Goal: Task Accomplishment & Management: Use online tool/utility

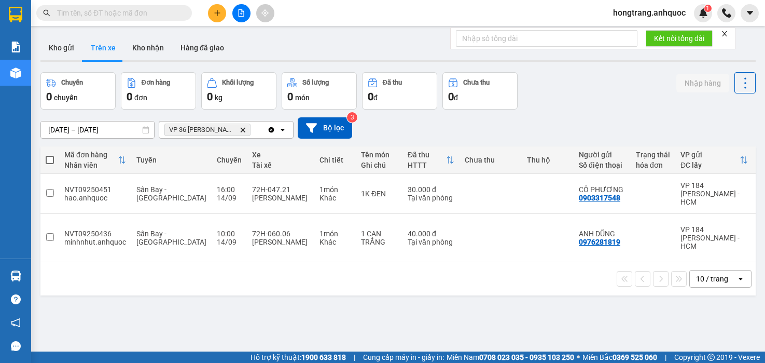
click at [111, 296] on div "ver 1.8.143 Kho gửi Trên xe Kho nhận Hàng đã giao Chuyến 0 chuyến Đơn hàng 0 đơ…" at bounding box center [398, 212] width 724 height 363
click at [220, 10] on icon "plus" at bounding box center [217, 12] width 7 height 7
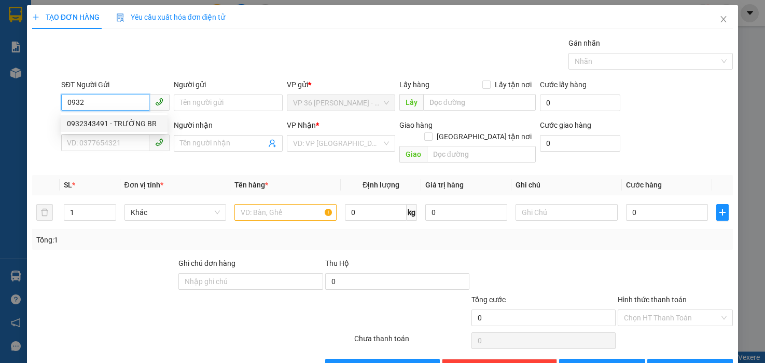
click at [118, 128] on div "0932343491 - TRƯỜNG BR" at bounding box center [114, 123] width 94 height 11
type input "0932343491"
type input "TRƯỜNG BR"
type input "0902804718"
type input "ANH TRÍ( TRƯỜNG)"
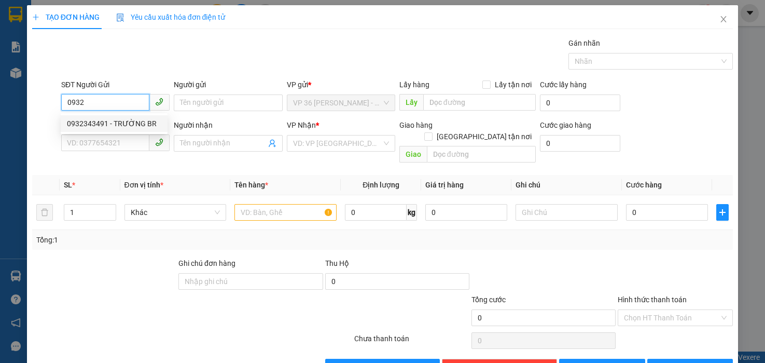
type input "VP NVT"
type input "TM 13/9 VP184 HẢO"
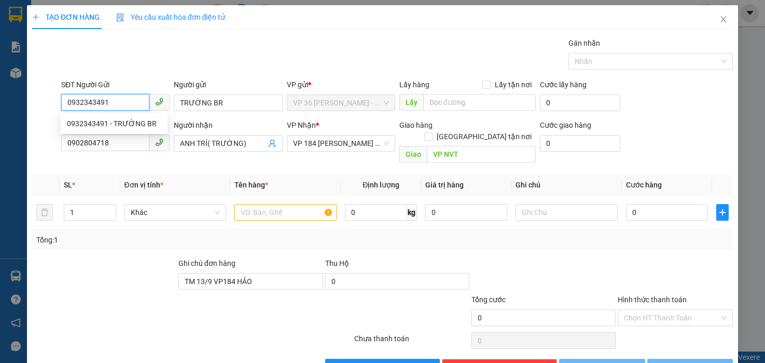
type input "20.000"
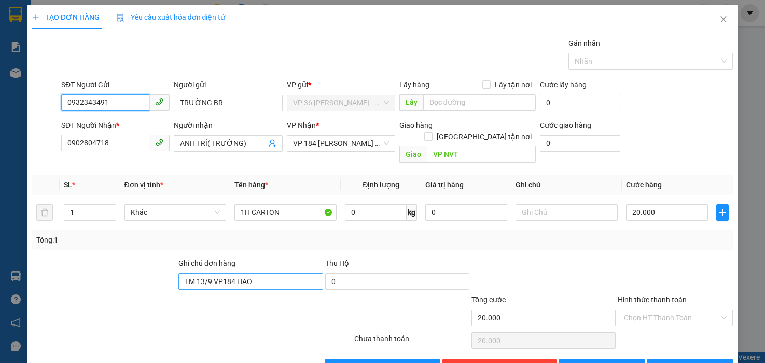
type input "0932343491"
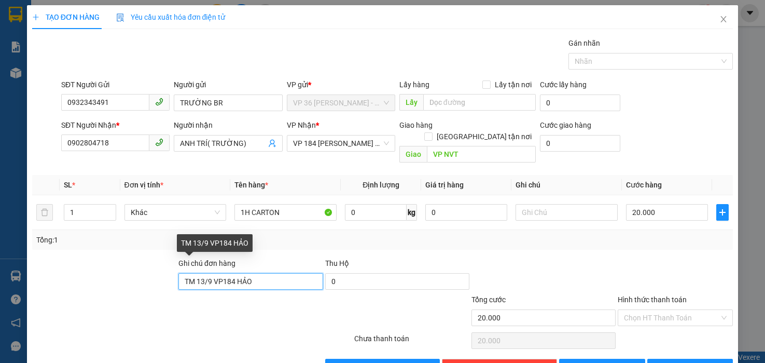
click at [228, 273] on input "TM 13/9 VP184 HẢO" at bounding box center [250, 281] width 144 height 17
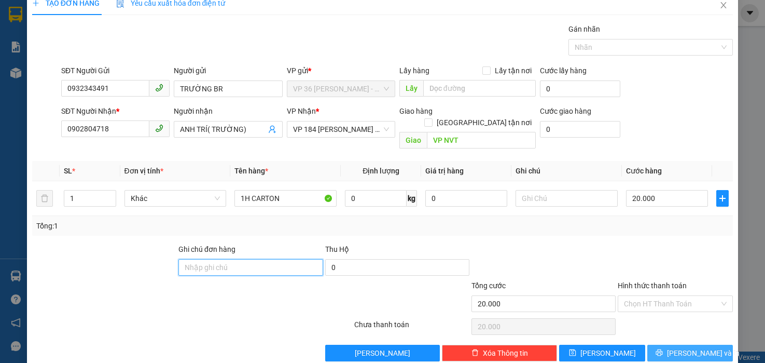
scroll to position [21, 0]
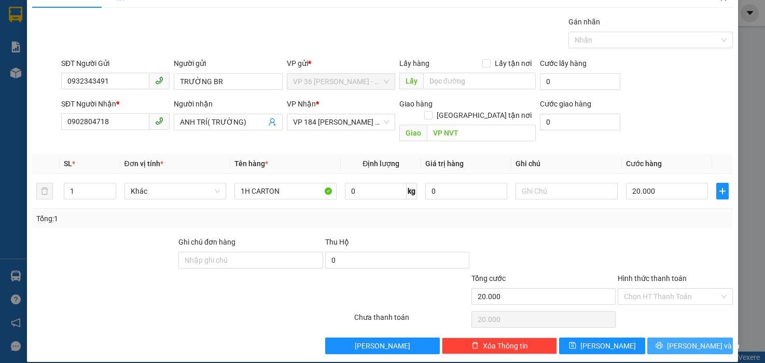
click at [663, 341] on icon "printer" at bounding box center [659, 344] width 7 height 7
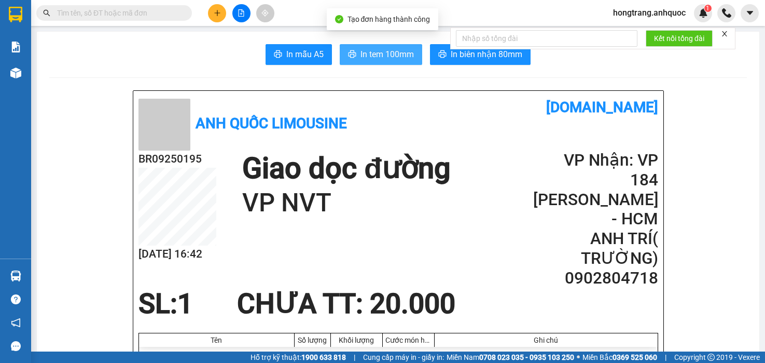
click at [400, 58] on span "In tem 100mm" at bounding box center [387, 54] width 53 height 13
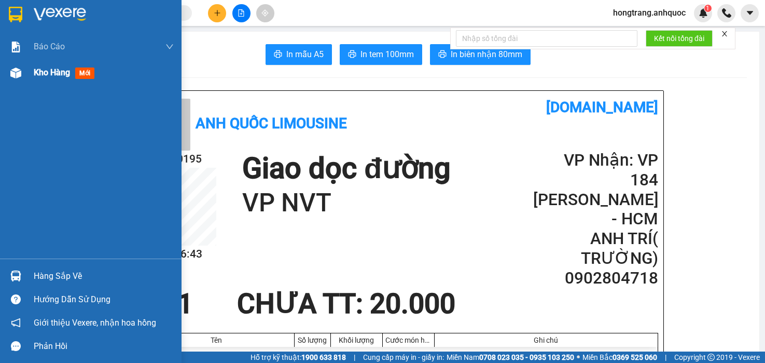
click at [11, 62] on div "Kho hàng mới" at bounding box center [91, 73] width 182 height 26
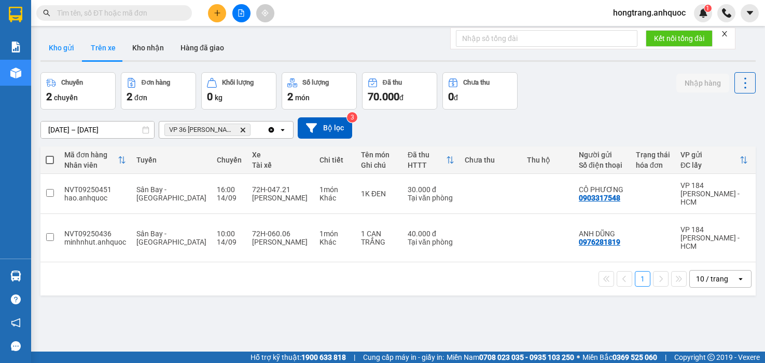
click at [58, 48] on button "Kho gửi" at bounding box center [61, 47] width 42 height 25
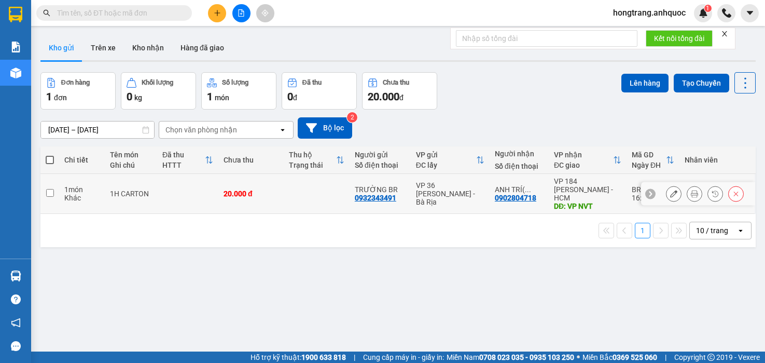
click at [61, 193] on td "1 món Khác" at bounding box center [82, 194] width 46 height 40
checkbox input "true"
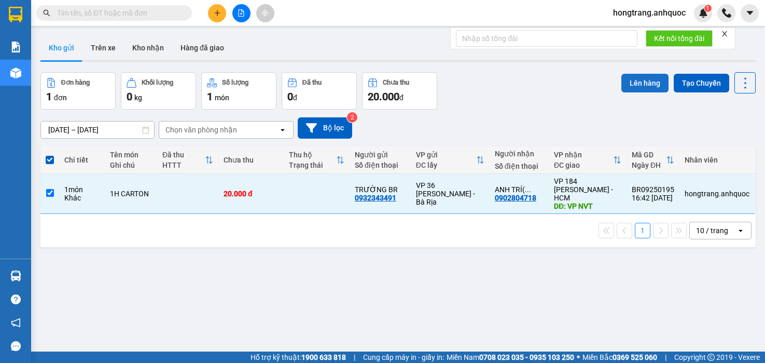
click at [627, 77] on button "Lên hàng" at bounding box center [644, 83] width 47 height 19
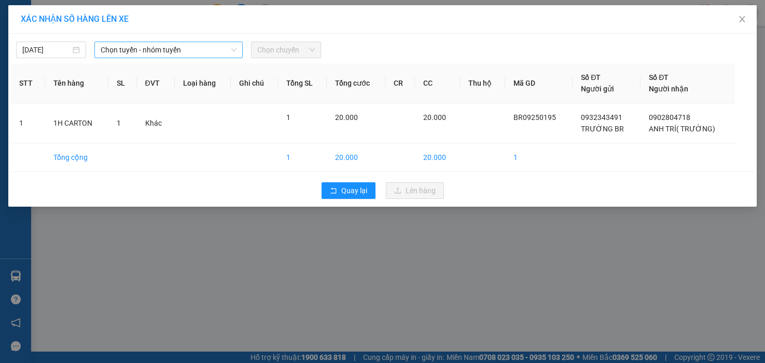
click at [132, 45] on span "Chọn tuyến - nhóm tuyến" at bounding box center [169, 50] width 136 height 16
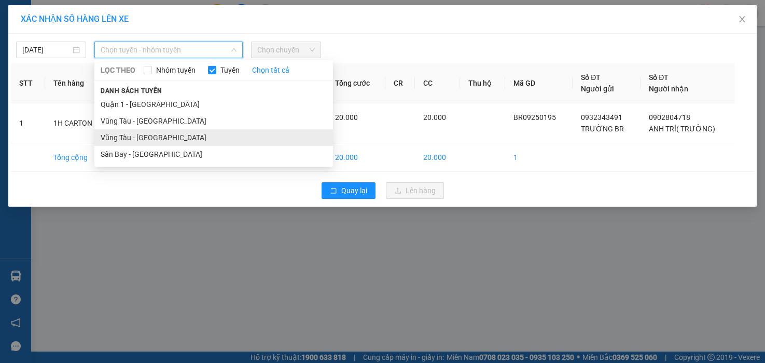
click at [120, 139] on li "Vũng Tàu - [GEOGRAPHIC_DATA]" at bounding box center [213, 137] width 239 height 17
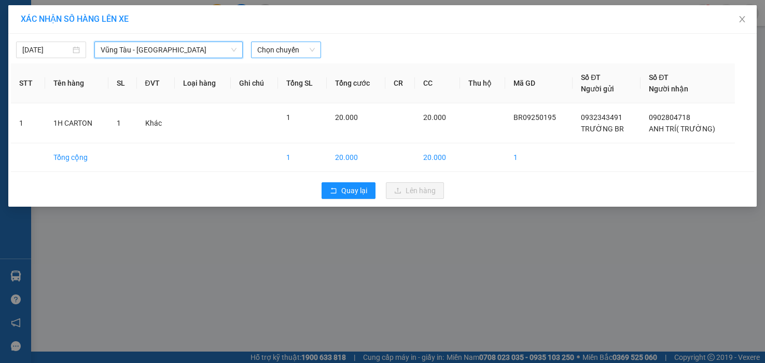
click at [288, 54] on span "Chọn chuyến" at bounding box center [286, 50] width 58 height 16
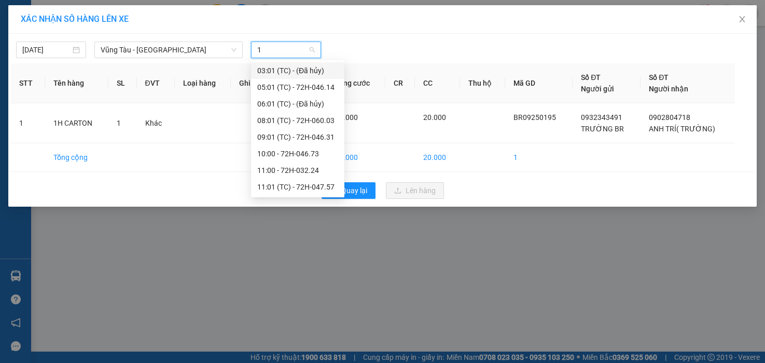
type input "17"
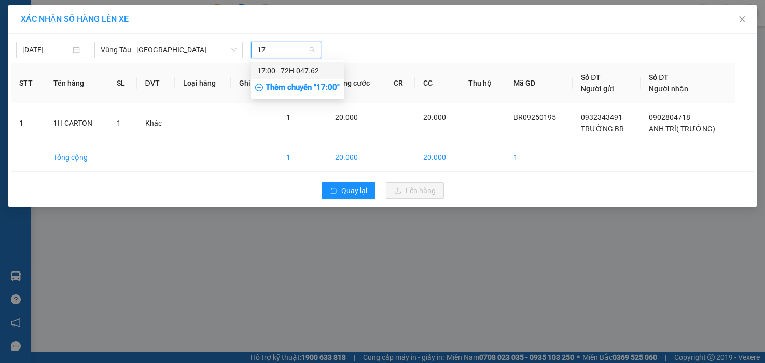
click at [273, 67] on div "17:00 - 72H-047.62" at bounding box center [297, 70] width 81 height 11
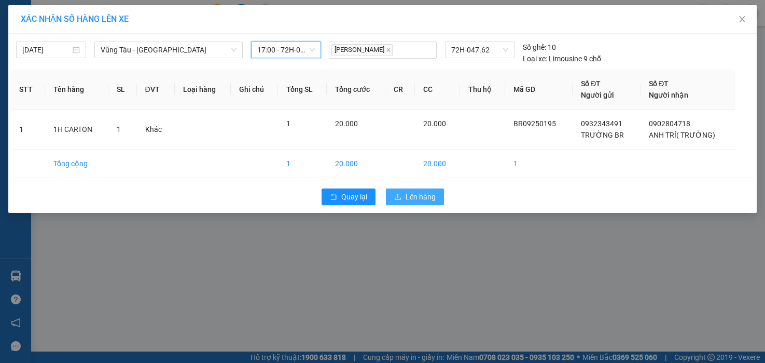
click at [405, 201] on button "Lên hàng" at bounding box center [415, 196] width 58 height 17
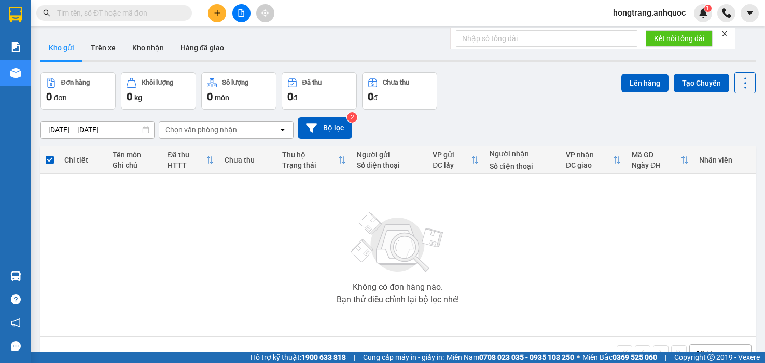
click at [239, 13] on icon "file-add" at bounding box center [242, 12] width 6 height 7
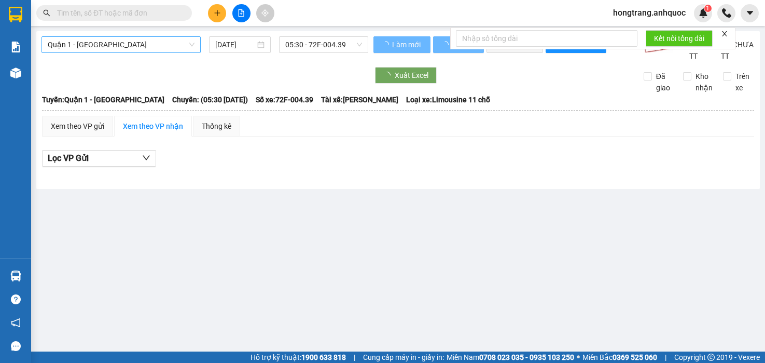
click at [111, 48] on span "Quận 1 - [GEOGRAPHIC_DATA]" at bounding box center [121, 45] width 147 height 16
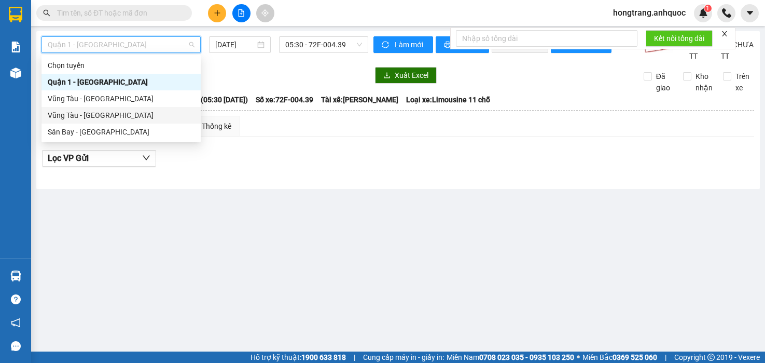
click at [85, 116] on div "Vũng Tàu - [GEOGRAPHIC_DATA]" at bounding box center [121, 114] width 147 height 11
type input "[DATE]"
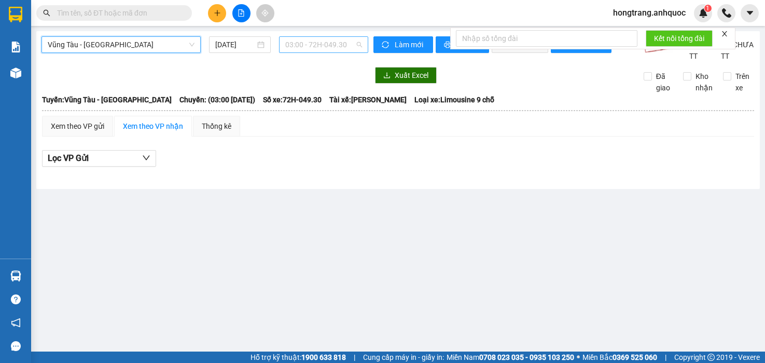
click at [296, 41] on span "03:00 - 72H-049.30" at bounding box center [323, 45] width 77 height 16
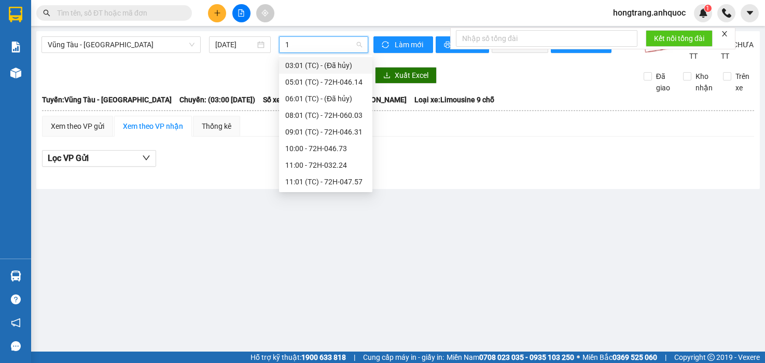
type input "17"
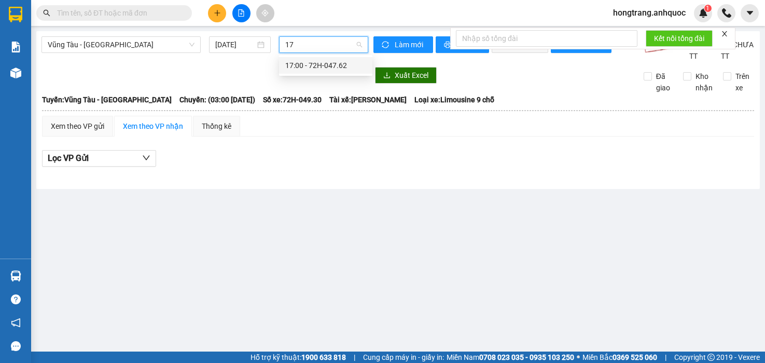
click at [300, 70] on div "17:00 - 72H-047.62" at bounding box center [325, 65] width 81 height 11
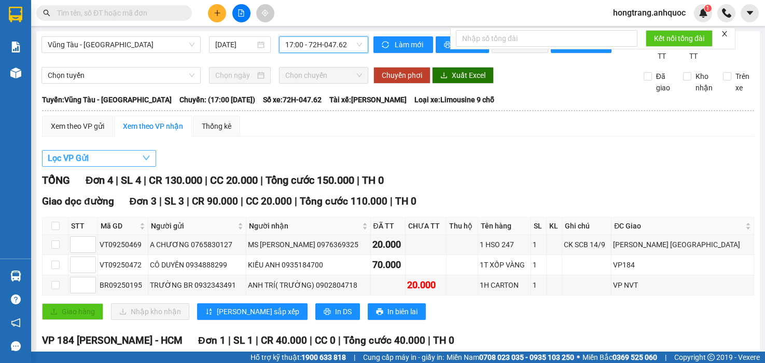
click at [108, 167] on button "Lọc VP Gửi" at bounding box center [99, 158] width 114 height 17
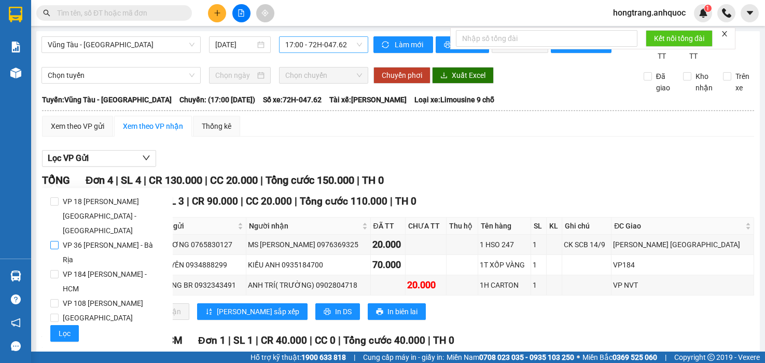
click at [82, 238] on span "VP 36 [PERSON_NAME] - Bà Rịa" at bounding box center [112, 252] width 106 height 29
click at [59, 241] on input "VP 36 [PERSON_NAME] - Bà Rịa" at bounding box center [54, 245] width 8 height 8
checkbox input "true"
click at [61, 327] on span "Lọc" at bounding box center [65, 332] width 12 height 11
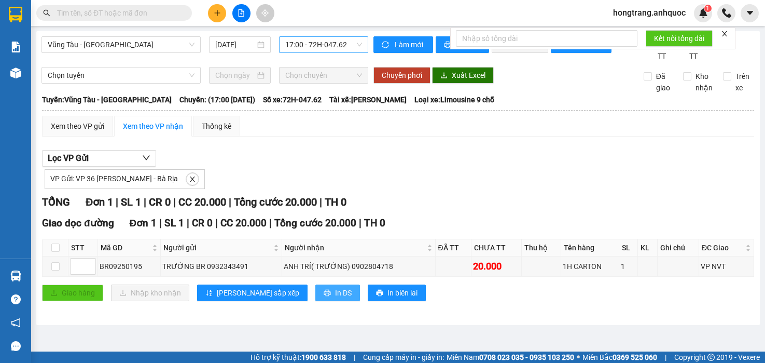
click at [315, 301] on button "In DS" at bounding box center [337, 292] width 45 height 17
click at [218, 15] on icon "plus" at bounding box center [217, 12] width 7 height 7
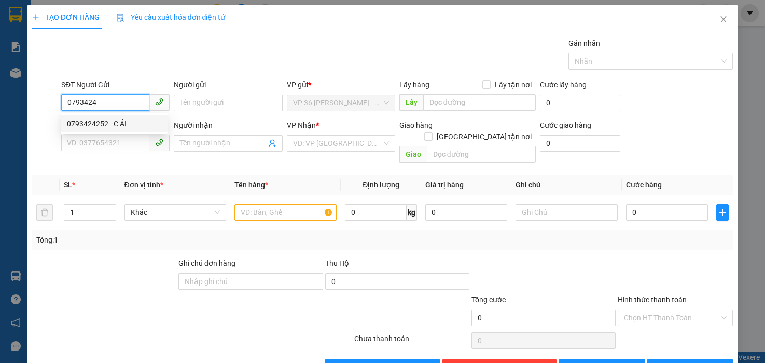
click at [132, 121] on div "0793424252 - C ÁI" at bounding box center [114, 123] width 94 height 11
type input "0793424252"
type input "C ÁI"
type input "0909572063"
type input "A BẢO"
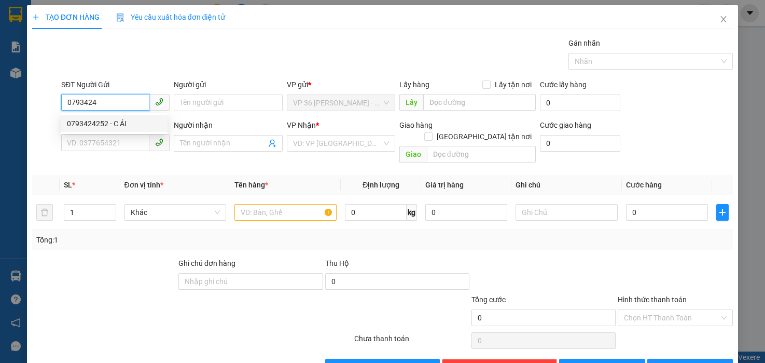
type input "VPQ1"
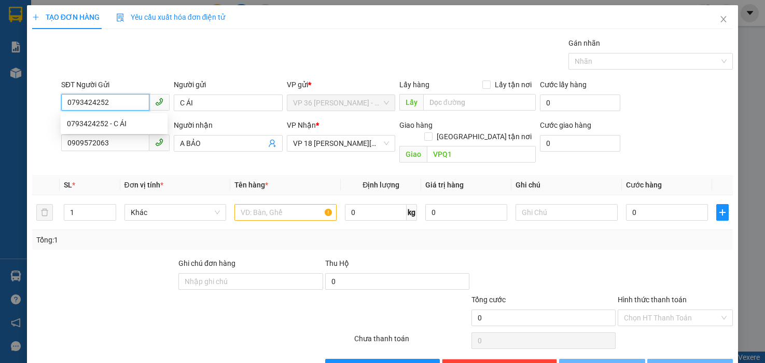
type input "50.000"
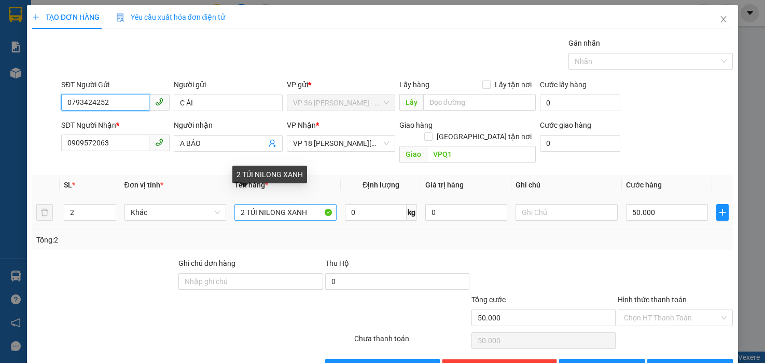
type input "0793424252"
click at [266, 204] on input "2 TÚI NILONG XANH" at bounding box center [285, 212] width 102 height 17
click at [247, 205] on input "2 TÚI NILONG XANH" at bounding box center [285, 212] width 102 height 17
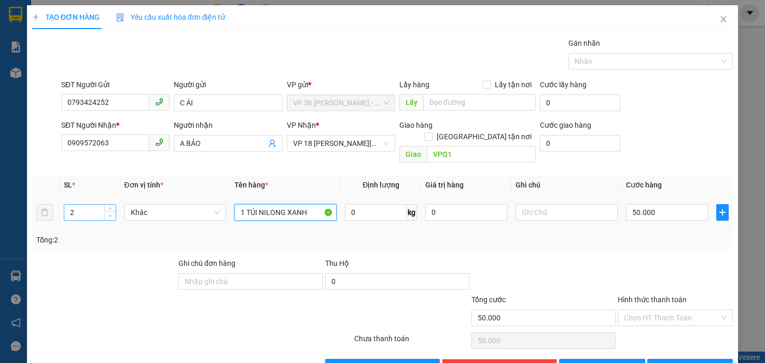
type input "1 TÚI NILONG XANH"
type input "1"
click at [109, 214] on icon "down" at bounding box center [110, 216] width 4 height 4
click at [677, 204] on input "50.000" at bounding box center [667, 212] width 82 height 17
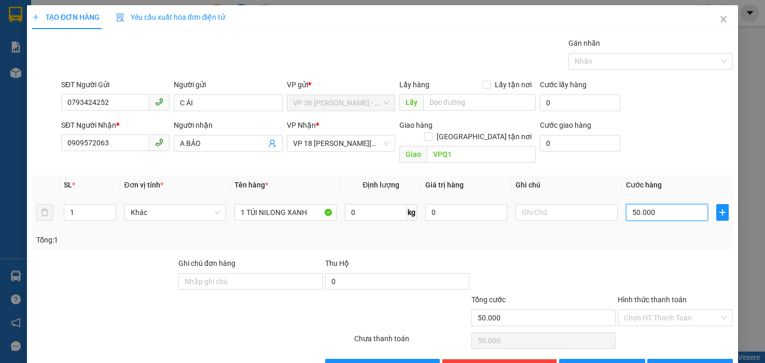
type input "2"
type input "20"
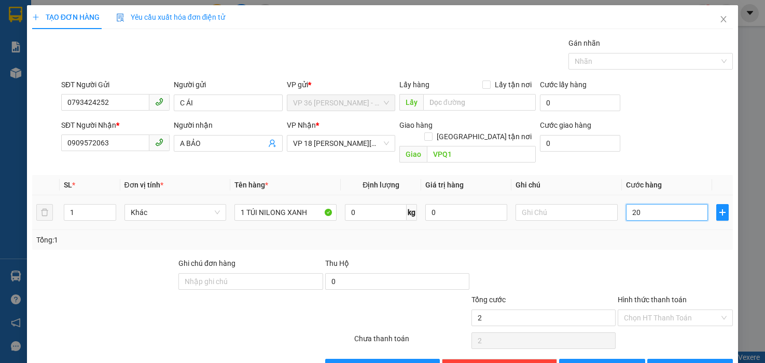
type input "20"
type input "200"
type input "2.000"
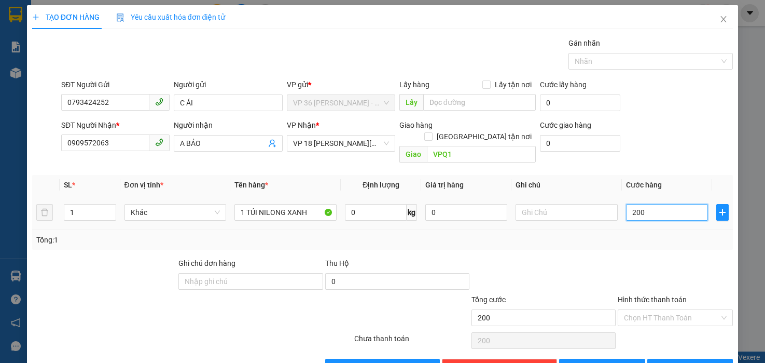
type input "2.000"
type input "20.000"
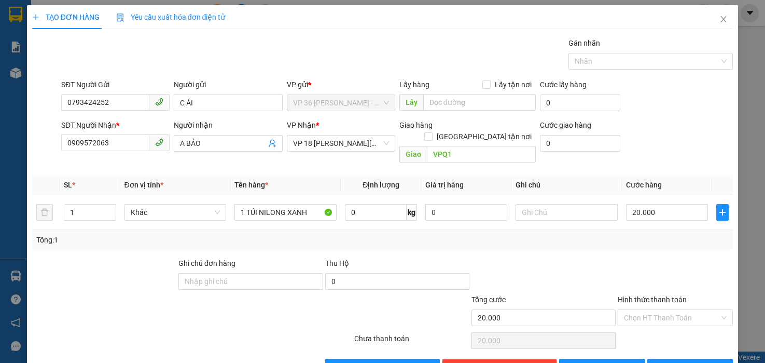
click at [668, 234] on div "Tổng: 1" at bounding box center [382, 239] width 693 height 11
click at [670, 310] on input "Hình thức thanh toán" at bounding box center [671, 318] width 95 height 16
click at [639, 329] on div "Tại văn phòng" at bounding box center [667, 326] width 101 height 11
type input "0"
click at [685, 361] on span "[PERSON_NAME] và In" at bounding box center [703, 366] width 73 height 11
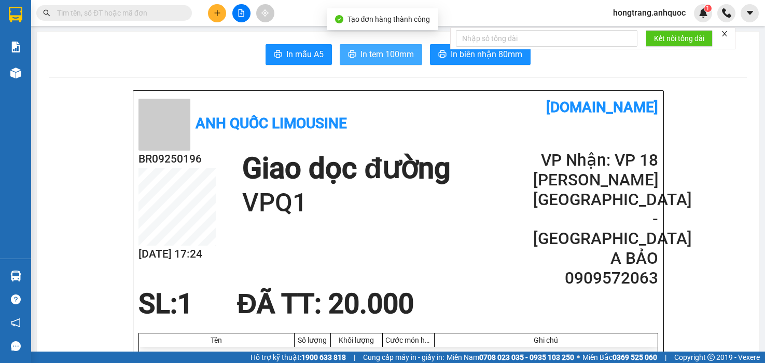
click at [392, 56] on span "In tem 100mm" at bounding box center [387, 54] width 53 height 13
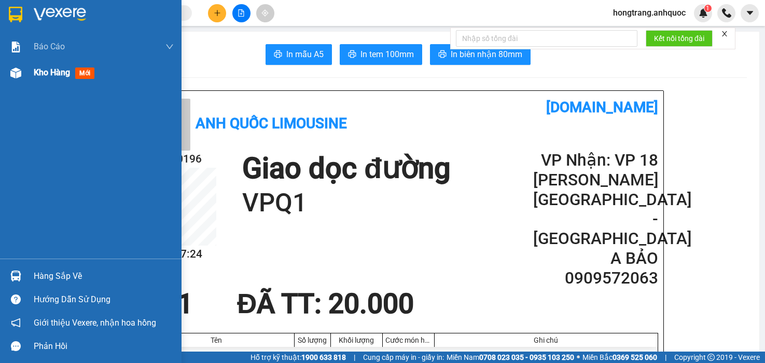
click at [18, 76] on img at bounding box center [15, 72] width 11 height 11
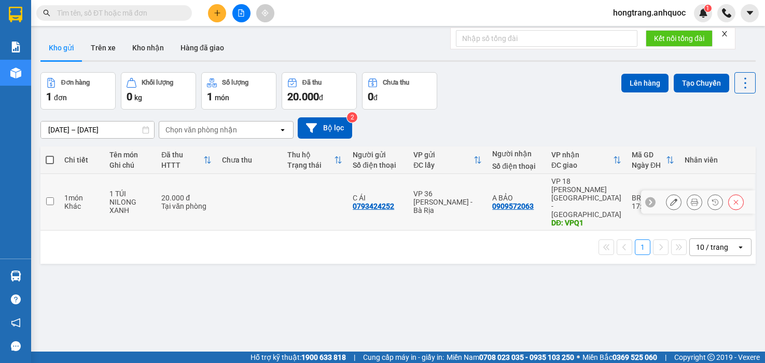
click at [65, 202] on td "1 món Khác" at bounding box center [81, 202] width 45 height 57
checkbox input "true"
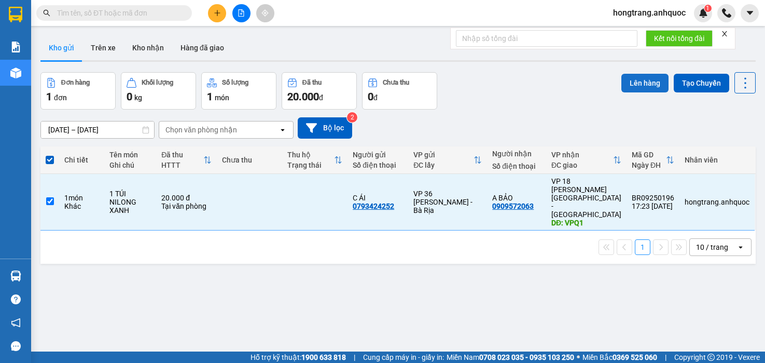
click at [621, 78] on button "Lên hàng" at bounding box center [644, 83] width 47 height 19
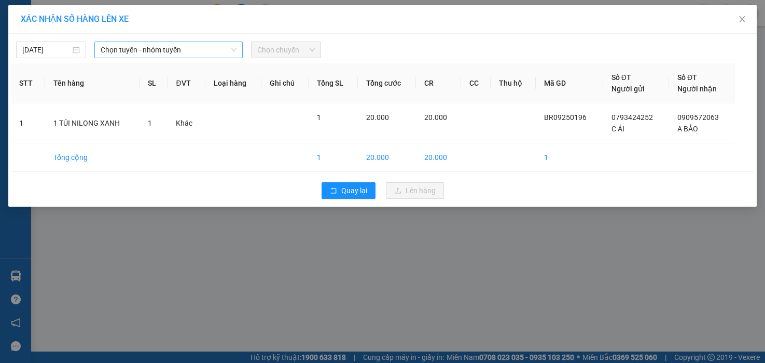
click at [161, 47] on span "Chọn tuyến - nhóm tuyến" at bounding box center [169, 50] width 136 height 16
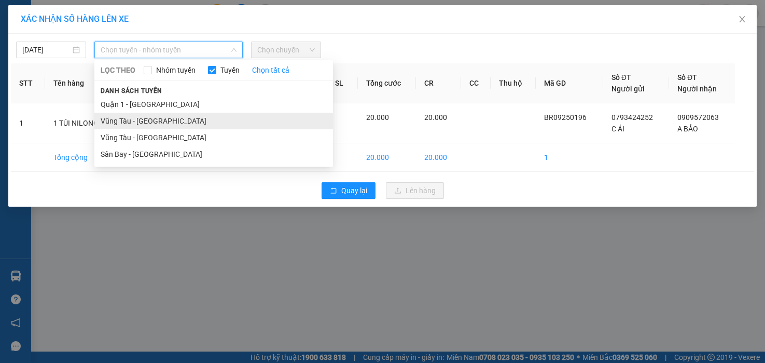
click at [136, 121] on li "Vũng Tàu - [GEOGRAPHIC_DATA]" at bounding box center [213, 121] width 239 height 17
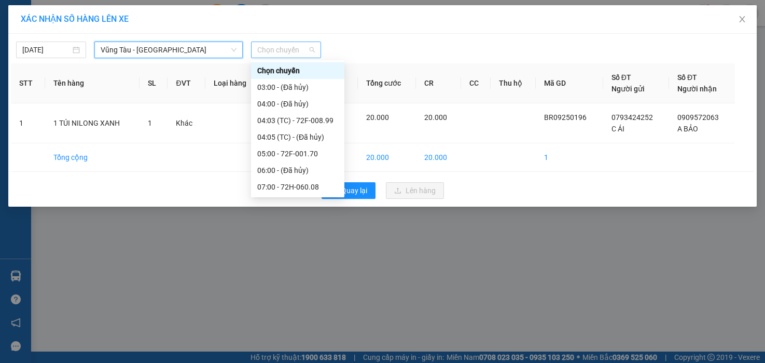
click at [291, 50] on span "Chọn chuyến" at bounding box center [286, 50] width 58 height 16
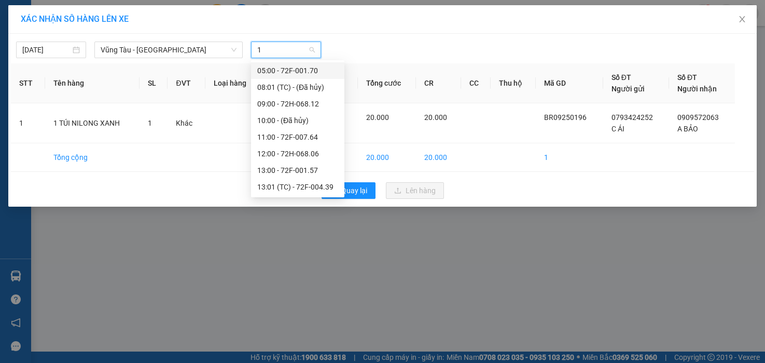
type input "17"
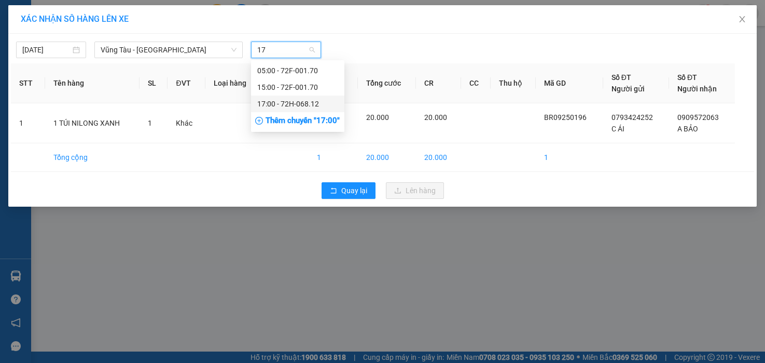
click at [278, 102] on div "17:00 - 72H-068.12" at bounding box center [297, 103] width 81 height 11
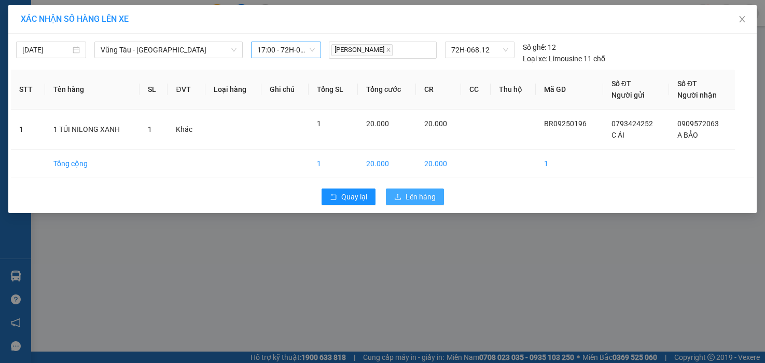
click at [408, 203] on button "Lên hàng" at bounding box center [415, 196] width 58 height 17
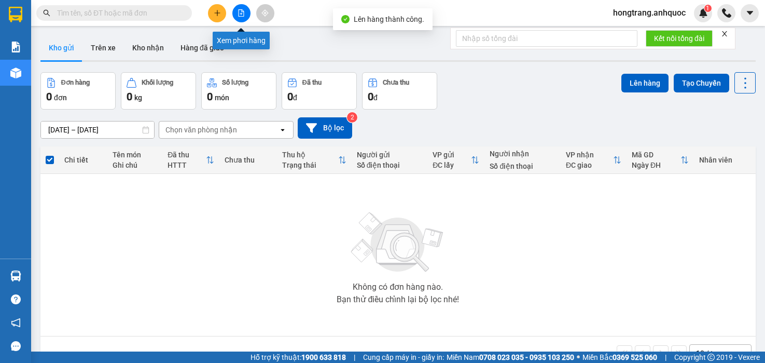
click at [243, 13] on icon "file-add" at bounding box center [241, 12] width 7 height 7
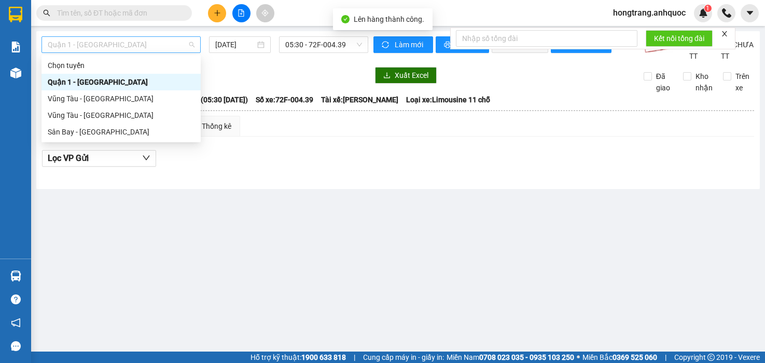
click at [139, 48] on span "Quận 1 - [GEOGRAPHIC_DATA]" at bounding box center [121, 45] width 147 height 16
click at [89, 99] on div "Vũng Tàu - [GEOGRAPHIC_DATA]" at bounding box center [121, 98] width 147 height 11
type input "[DATE]"
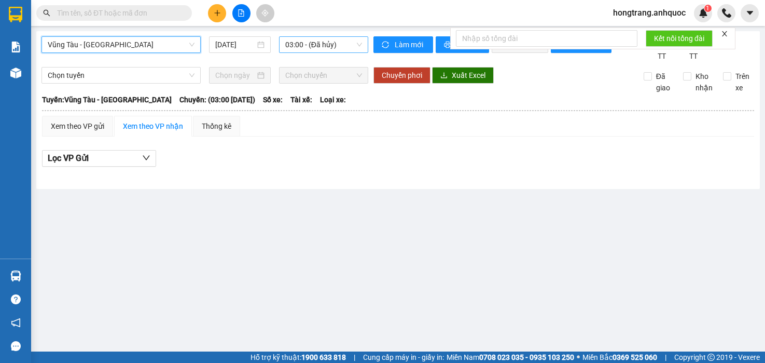
click at [303, 43] on span "03:00 - (Đã hủy)" at bounding box center [323, 45] width 77 height 16
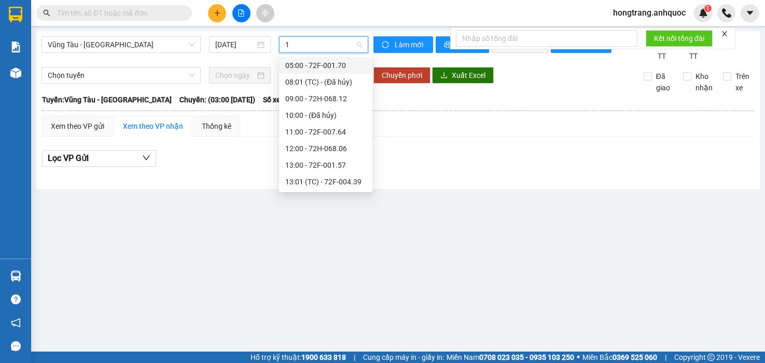
type input "17"
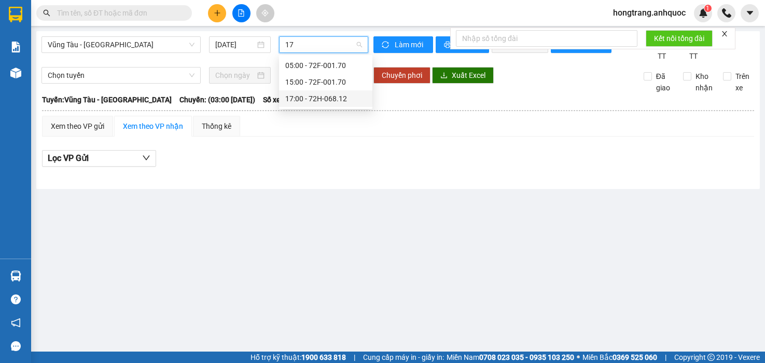
click at [315, 100] on div "17:00 - 72H-068.12" at bounding box center [325, 98] width 81 height 11
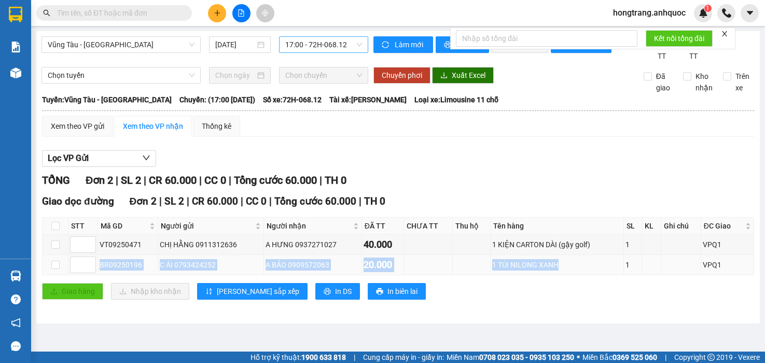
drag, startPoint x: 101, startPoint y: 277, endPoint x: 571, endPoint y: 271, distance: 470.6
click at [571, 271] on tr "BR09250196 C ÁI 0793424252 A BẢO 0909572063 20.000 1 TÚI NILONG XANH 1 VPQ1" at bounding box center [399, 265] width 712 height 20
copy tr "BR09250196 C ÁI 0793424252 A BẢO 0909572063 20.000 1 TÚI NILONG XANH"
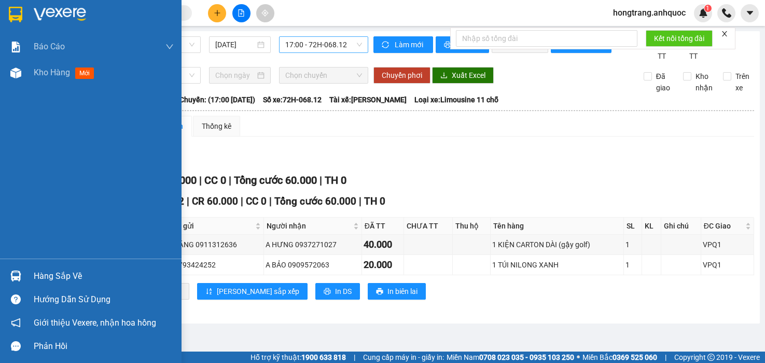
drag, startPoint x: 11, startPoint y: 173, endPoint x: 102, endPoint y: 159, distance: 91.9
click at [11, 173] on div "Báo cáo Báo cáo dòng tiền (nhân viên) Doanh số tạo đơn theo VP gửi (nhà xe) Doa…" at bounding box center [91, 146] width 182 height 225
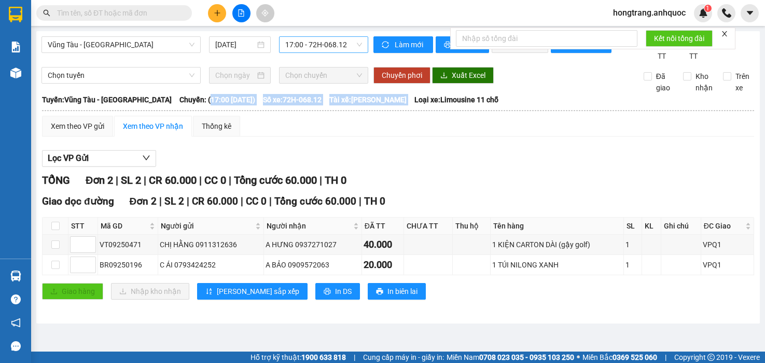
drag, startPoint x: 173, startPoint y: 111, endPoint x: 391, endPoint y: 113, distance: 217.9
click at [391, 105] on div "Tuyến: Vũng Tàu - Quận 1 [GEOGRAPHIC_DATA]: (17:00 [DATE]) Số xe: 72H-068.12 Tà…" at bounding box center [398, 99] width 712 height 11
copy div "17:00 [DATE]) Số xe: 72H-068.12 Tài xế: [PERSON_NAME]"
click at [106, 167] on button "Lọc VP Gửi" at bounding box center [99, 158] width 114 height 17
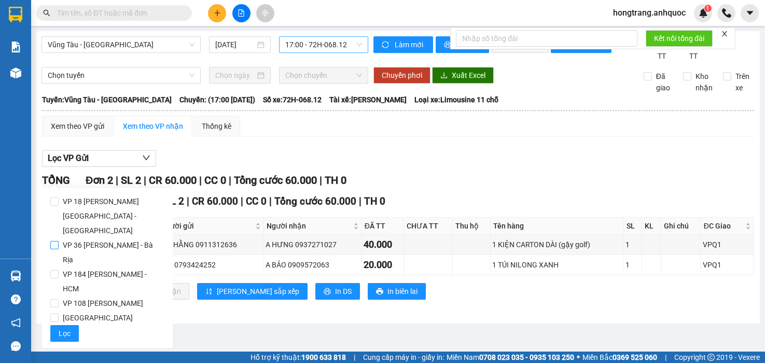
click at [77, 238] on span "VP 36 [PERSON_NAME] - Bà Rịa" at bounding box center [112, 252] width 106 height 29
click at [59, 241] on input "VP 36 [PERSON_NAME] - Bà Rịa" at bounding box center [54, 245] width 8 height 8
checkbox input "true"
click at [64, 327] on span "Lọc" at bounding box center [65, 332] width 12 height 11
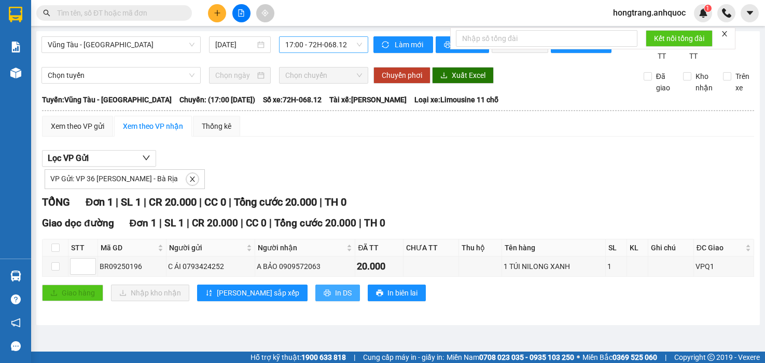
click at [324, 296] on icon "printer" at bounding box center [327, 292] width 7 height 7
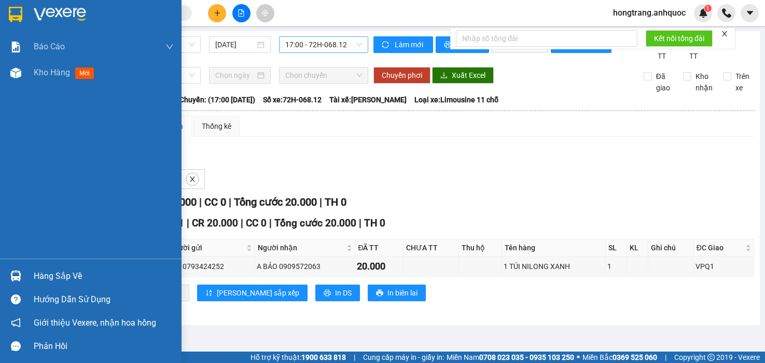
click at [11, 164] on div "Báo cáo Báo cáo dòng tiền (nhân viên) Doanh số tạo đơn theo VP gửi (nhà xe) Doa…" at bounding box center [91, 146] width 182 height 225
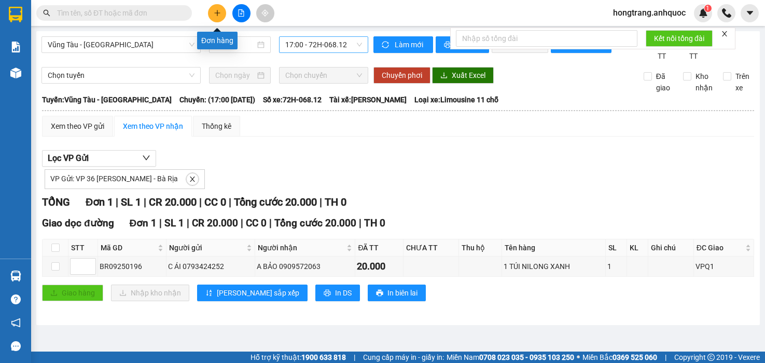
click at [209, 11] on button at bounding box center [217, 13] width 18 height 18
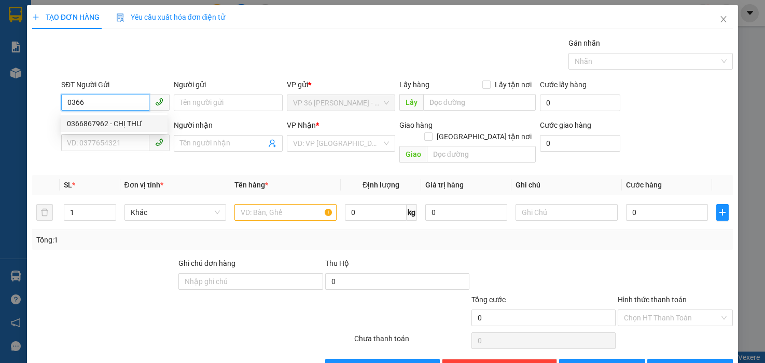
click at [109, 120] on div "0366867962 - CHỊ THƯ" at bounding box center [114, 123] width 94 height 11
type input "0366867962"
type input "CHỊ THƯ"
type input "0978242813"
type input "A HOÀN"
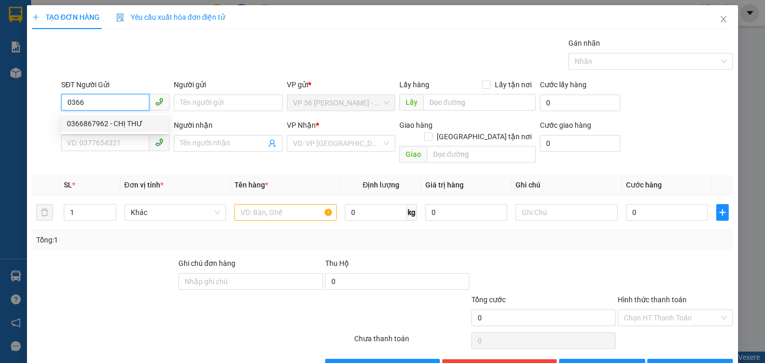
type input "VPNVT"
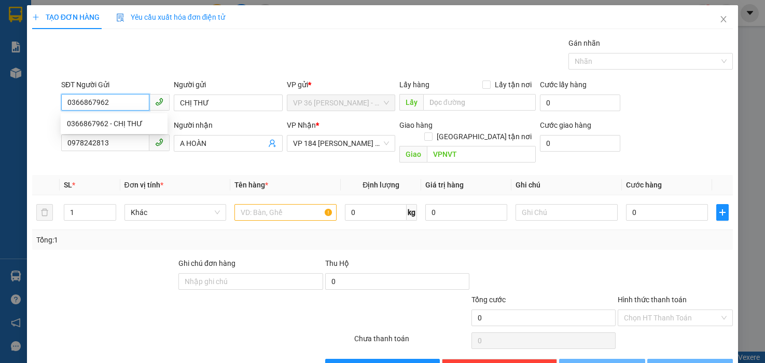
type input "20.000"
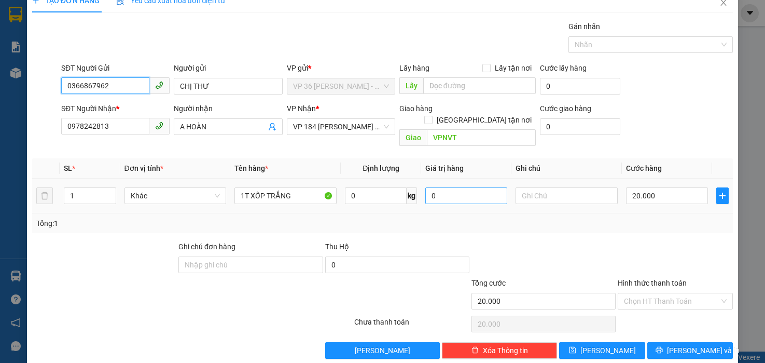
scroll to position [21, 0]
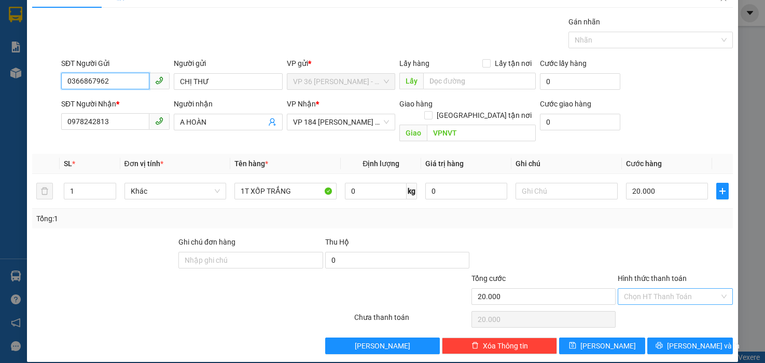
type input "0366867962"
click at [657, 288] on input "Hình thức thanh toán" at bounding box center [671, 296] width 95 height 16
click at [649, 309] on div "Tại văn phòng" at bounding box center [667, 305] width 101 height 11
type input "0"
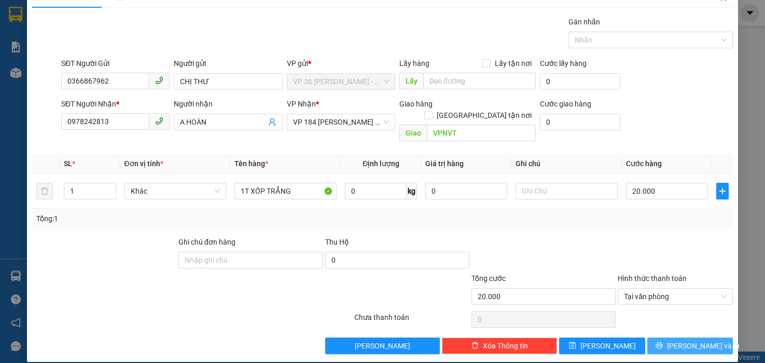
click at [670, 337] on button "[PERSON_NAME] và In" at bounding box center [690, 345] width 86 height 17
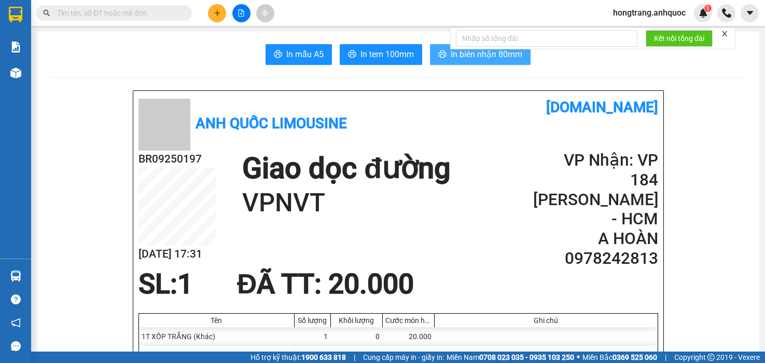
click at [430, 56] on button "In biên nhận 80mm" at bounding box center [480, 54] width 101 height 21
click at [372, 58] on span "In tem 100mm" at bounding box center [387, 54] width 53 height 13
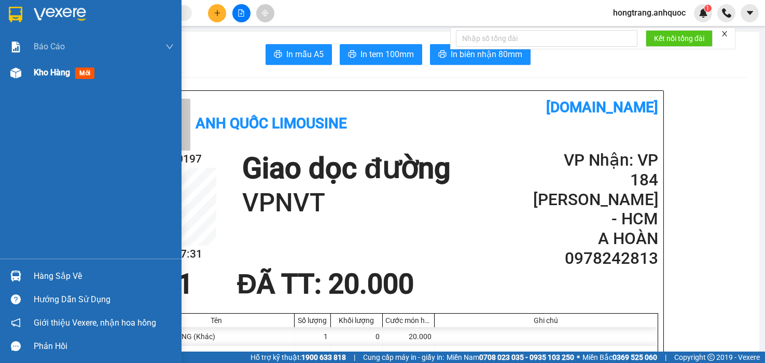
click at [17, 73] on img at bounding box center [15, 72] width 11 height 11
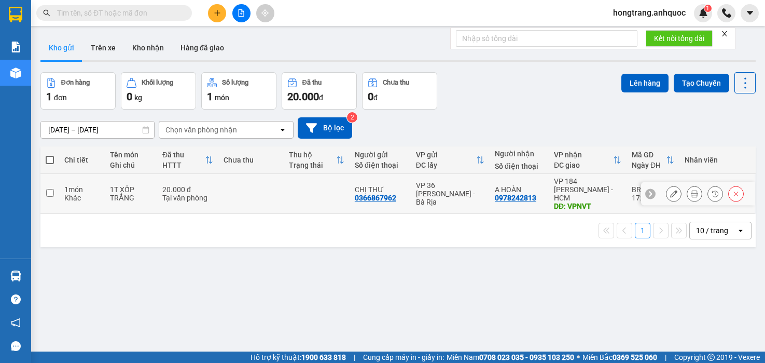
click at [65, 193] on div "Khác" at bounding box center [81, 197] width 35 height 8
checkbox input "true"
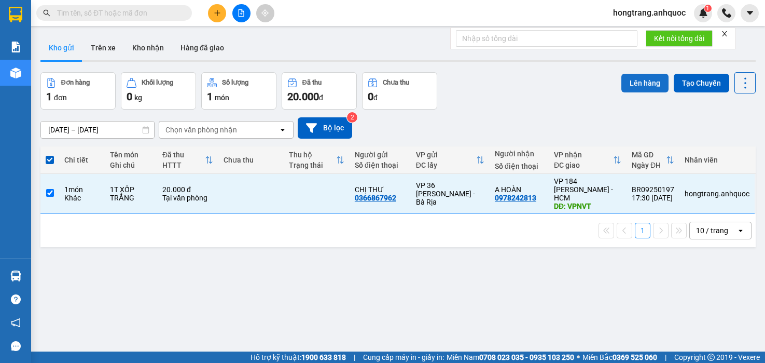
click at [626, 85] on button "Lên hàng" at bounding box center [644, 83] width 47 height 19
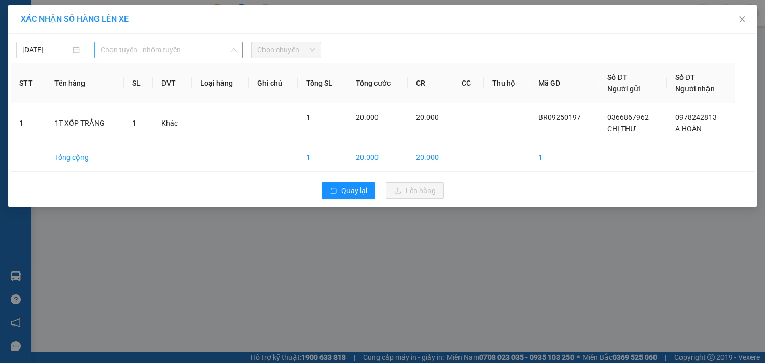
click at [154, 48] on span "Chọn tuyến - nhóm tuyến" at bounding box center [169, 50] width 136 height 16
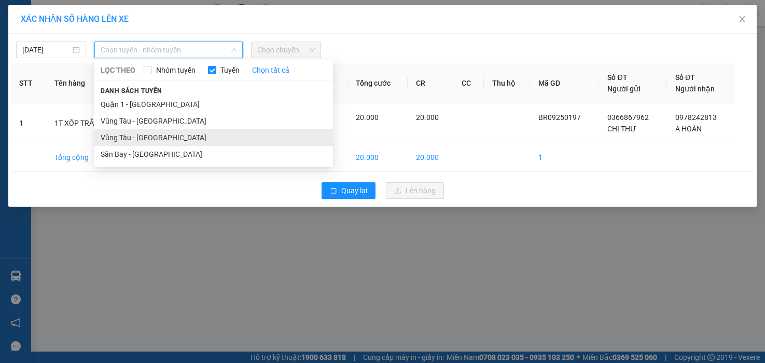
click at [121, 139] on li "Vũng Tàu - [GEOGRAPHIC_DATA]" at bounding box center [213, 137] width 239 height 17
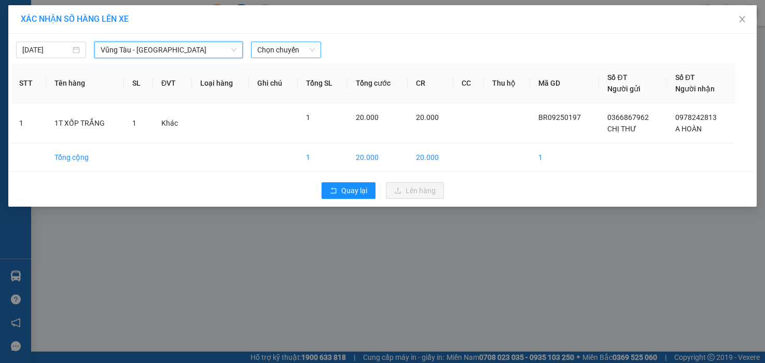
click at [286, 52] on span "Chọn chuyến" at bounding box center [286, 50] width 58 height 16
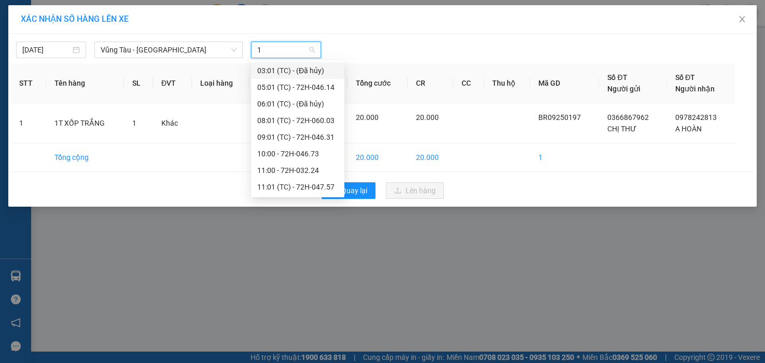
type input "18"
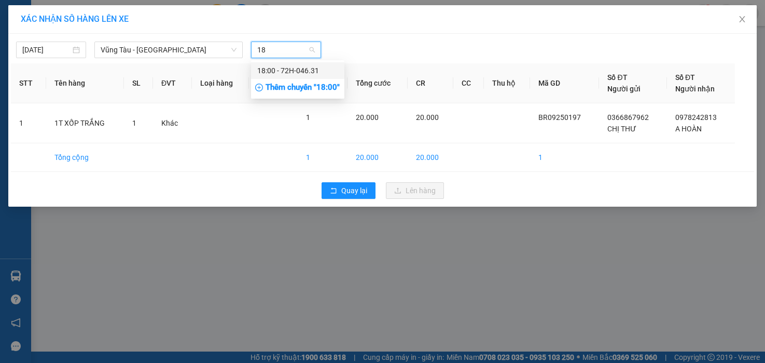
click at [283, 75] on div "18:00 - 72H-046.31" at bounding box center [297, 70] width 81 height 11
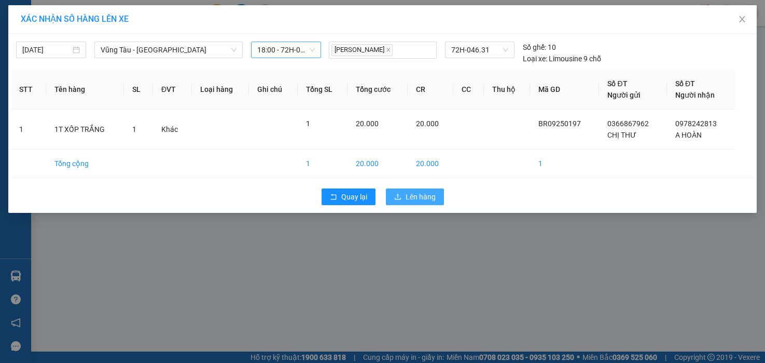
click at [419, 200] on span "Lên hàng" at bounding box center [421, 196] width 30 height 11
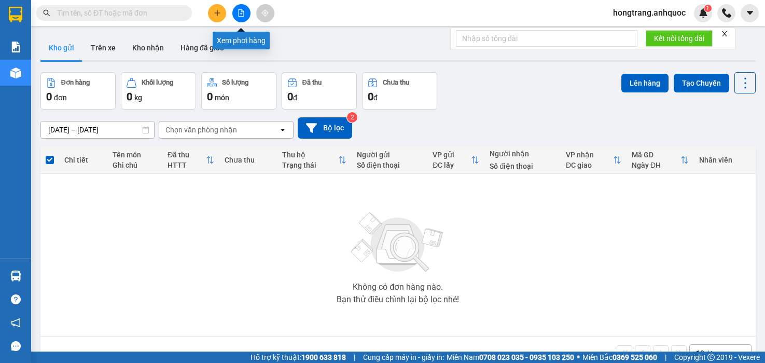
click at [241, 15] on icon "file-add" at bounding box center [242, 12] width 6 height 7
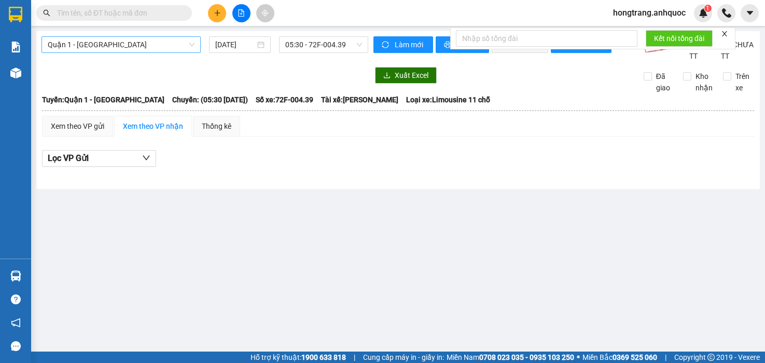
click at [151, 48] on span "Quận 1 - [GEOGRAPHIC_DATA]" at bounding box center [121, 45] width 147 height 16
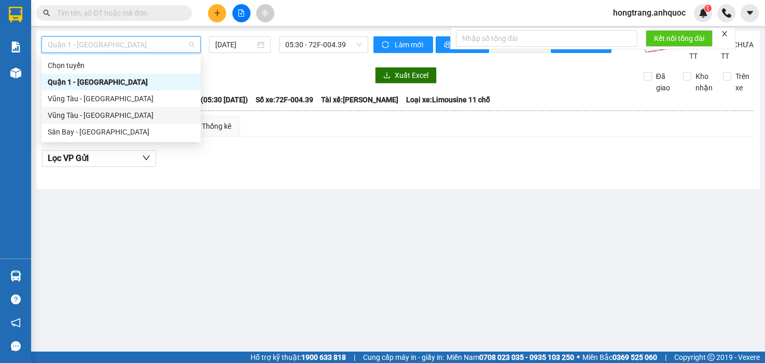
click at [84, 116] on div "Vũng Tàu - [GEOGRAPHIC_DATA]" at bounding box center [121, 114] width 147 height 11
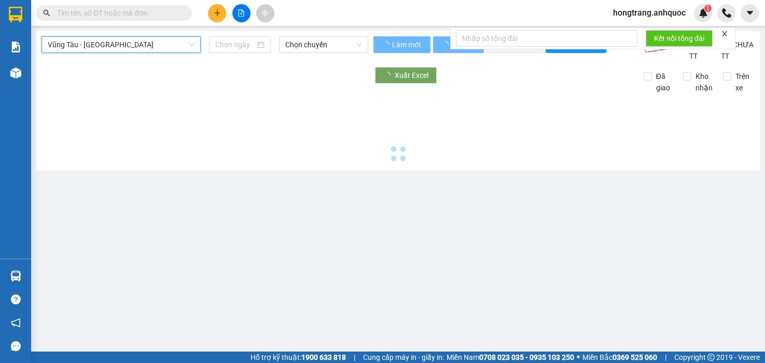
type input "[DATE]"
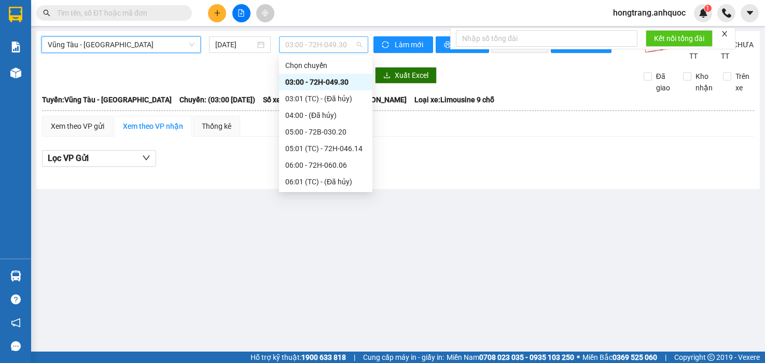
click at [314, 45] on span "03:00 - 72H-049.30" at bounding box center [323, 45] width 77 height 16
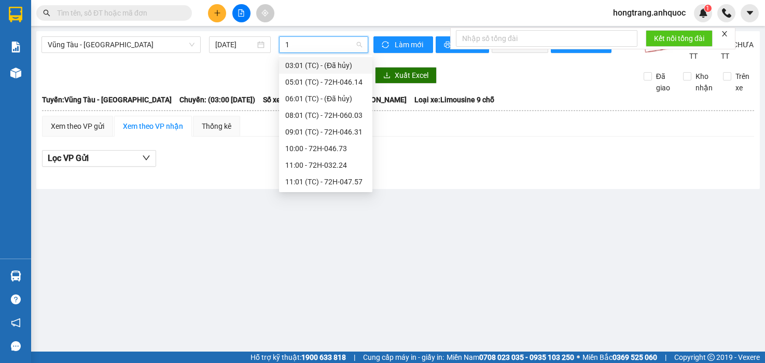
type input "18"
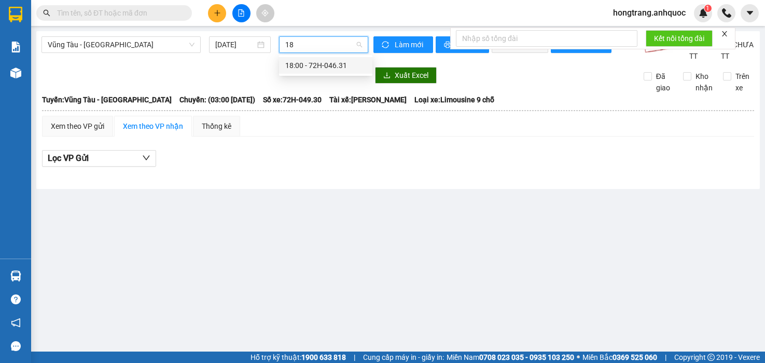
click at [309, 64] on div "18:00 - 72H-046.31" at bounding box center [325, 65] width 81 height 11
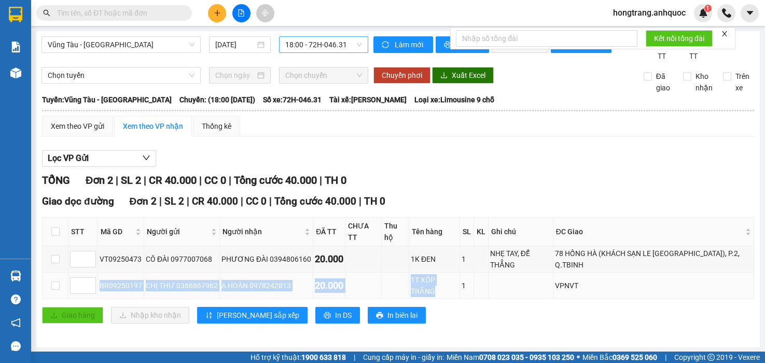
copy tr "BR09250197 CHỊ THƯ 0366867962 A HOÀN 0978242813 20.000 1T XỐP TRẮNG"
drag, startPoint x: 98, startPoint y: 273, endPoint x: 463, endPoint y: 279, distance: 364.7
click at [463, 279] on tr "BR09250197 CHỊ THƯ 0366867962 A HOÀN 0978242813 20.000 1T XỐP TRẮNG 1 VPNVT" at bounding box center [399, 285] width 712 height 26
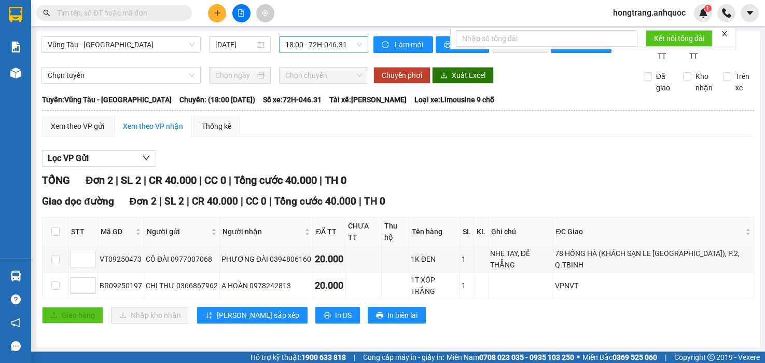
click at [11, 161] on div "Báo cáo Báo cáo dòng tiền (nhân viên) Doanh số tạo đơn theo VP gửi (nhà xe) Doa…" at bounding box center [15, 146] width 31 height 225
drag, startPoint x: 176, startPoint y: 108, endPoint x: 410, endPoint y: 113, distance: 234.5
click at [410, 105] on div "Tuyến: Vũng Tàu - [GEOGRAPHIC_DATA]: (18:00 [DATE]) Số xe: 72H-046.31 Tài xế: […" at bounding box center [398, 99] width 712 height 11
copy div "(18:00 [DATE]) Số xe: 72H-046.31 Tài xế: [PERSON_NAME]"
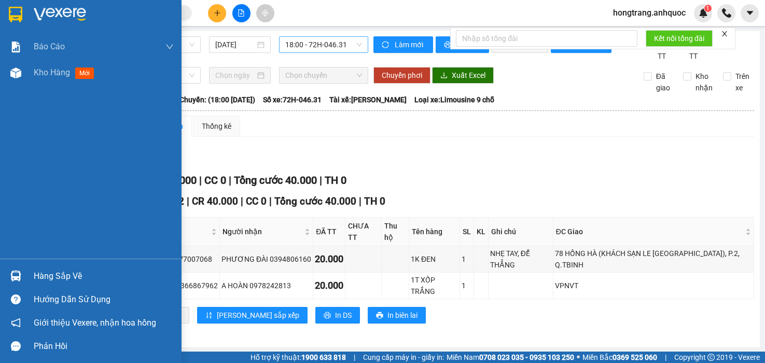
click at [11, 149] on div "Báo cáo Báo cáo dòng tiền (nhân viên) Doanh số tạo đơn theo VP gửi (nhà xe) Doa…" at bounding box center [91, 146] width 182 height 225
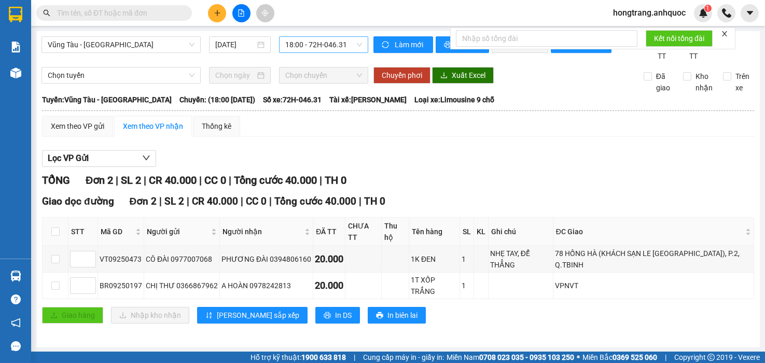
click at [113, 15] on input "text" at bounding box center [118, 12] width 122 height 11
paste input "NVT09250444"
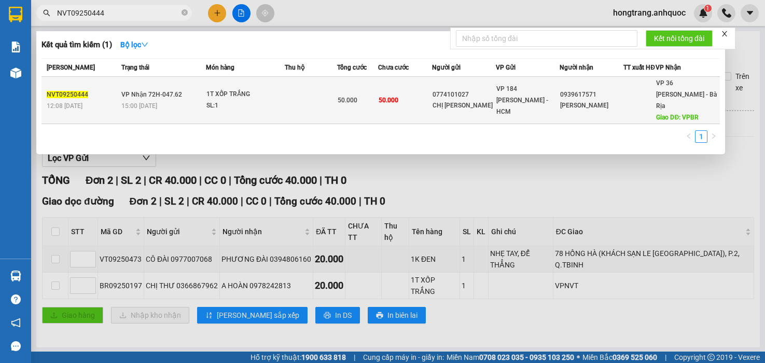
type input "NVT09250444"
click at [191, 94] on td "VP Nhận 72H-047.62 15:00 [DATE]" at bounding box center [163, 100] width 88 height 47
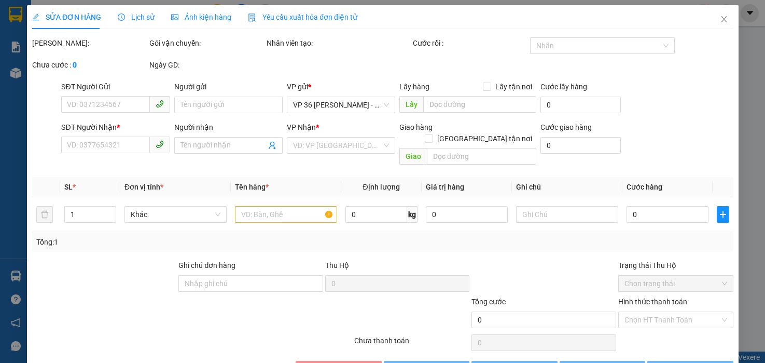
type input "0774101027"
type input "CHỊ [PERSON_NAME]"
type input "0939617571"
type input "[PERSON_NAME]"
type input "VPBR"
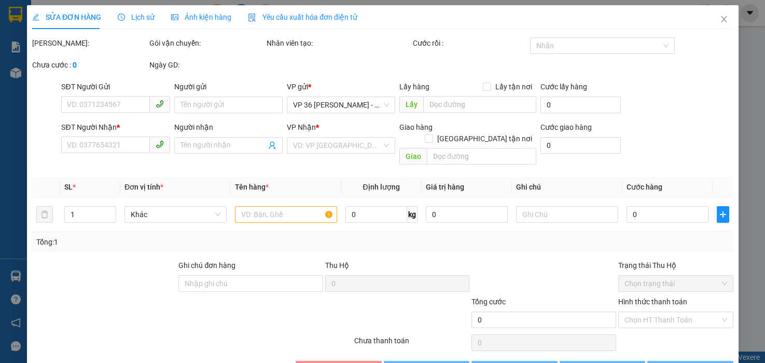
type input "50.000"
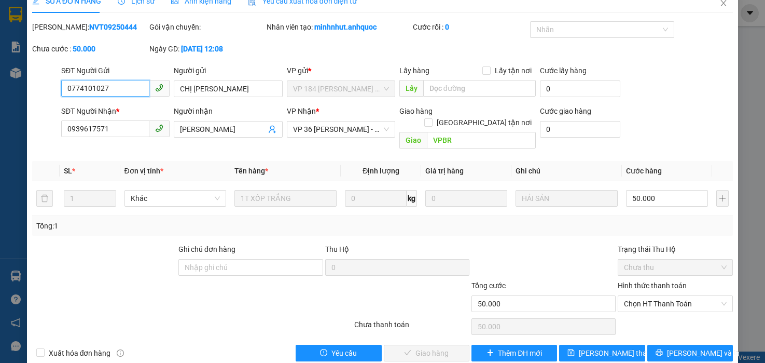
scroll to position [23, 0]
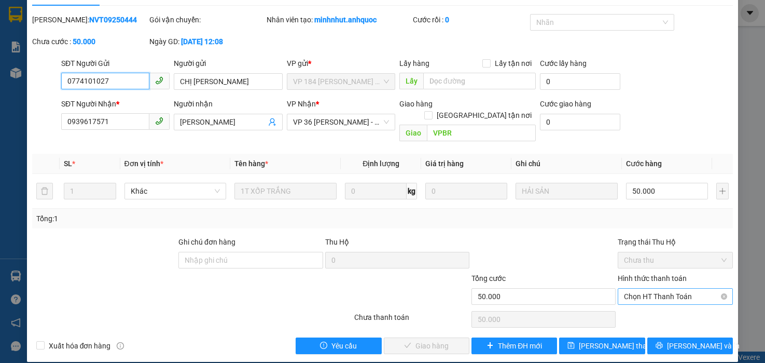
click at [662, 288] on span "Chọn HT Thanh Toán" at bounding box center [675, 296] width 103 height 16
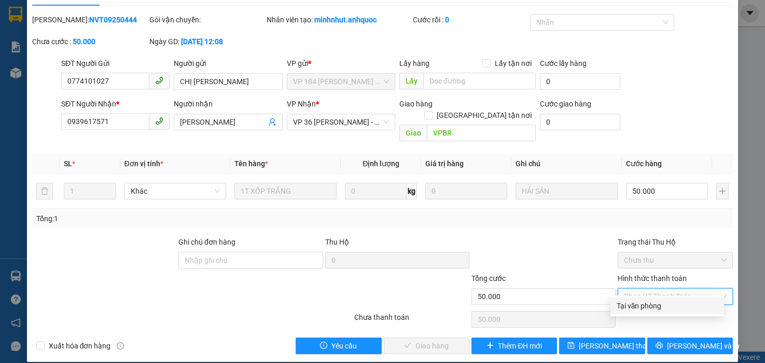
click at [645, 311] on div "Tại văn phòng" at bounding box center [667, 305] width 101 height 11
type input "0"
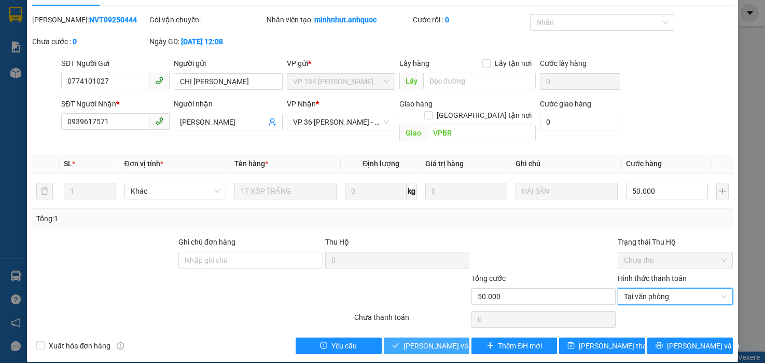
click at [419, 340] on span "[PERSON_NAME] và Giao hàng" at bounding box center [454, 345] width 100 height 11
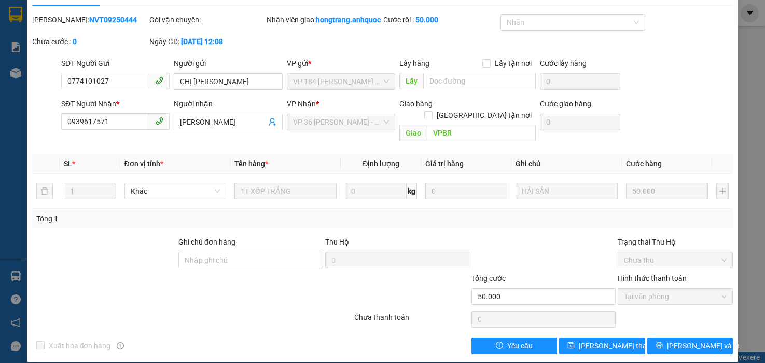
click at [40, 209] on div "Tổng: 1" at bounding box center [382, 219] width 701 height 20
click at [125, 89] on input "0774101027" at bounding box center [105, 81] width 88 height 17
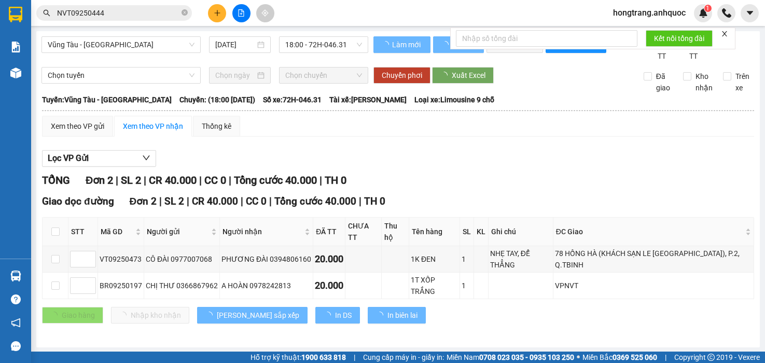
click at [211, 12] on button at bounding box center [217, 13] width 18 height 18
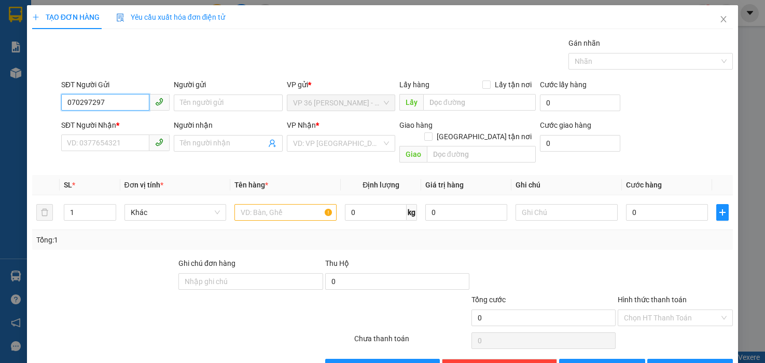
type input "0702972972"
click at [112, 127] on div "0702972972 - [GEOGRAPHIC_DATA]" at bounding box center [125, 123] width 117 height 11
type input "[PERSON_NAME]"
type input "0964903662"
type input "A LUÂN"
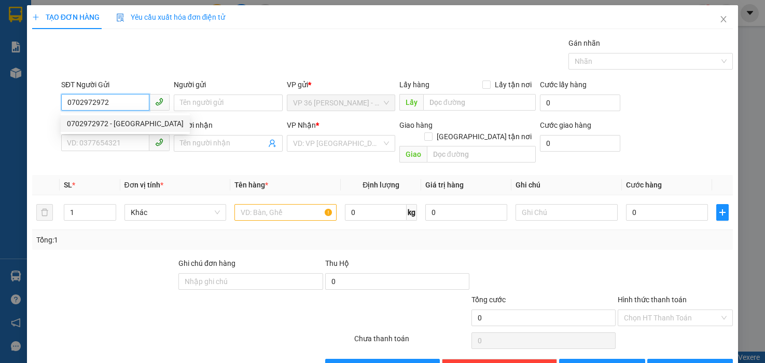
type input "VP VT"
type input "80.000"
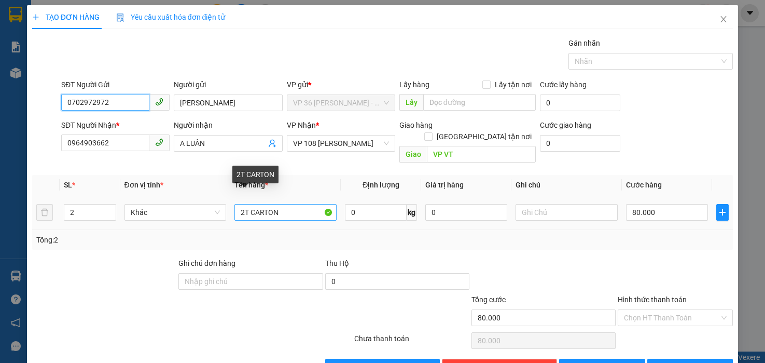
type input "0702972972"
click at [257, 204] on input "2T CARTON" at bounding box center [285, 212] width 102 height 17
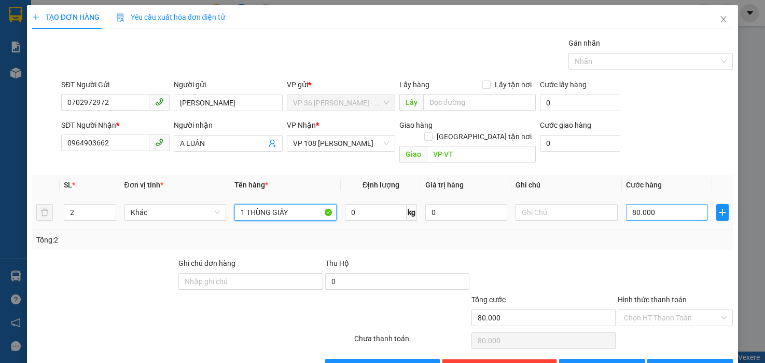
type input "1 THÙNG GIẤY"
click at [645, 204] on input "80.000" at bounding box center [667, 212] width 82 height 17
type input "2"
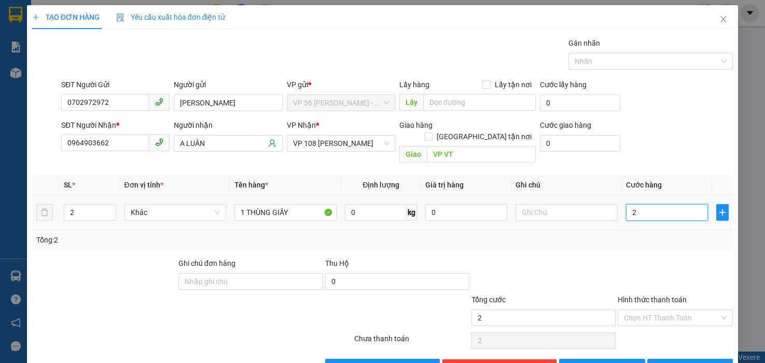
type input "20"
type input "200"
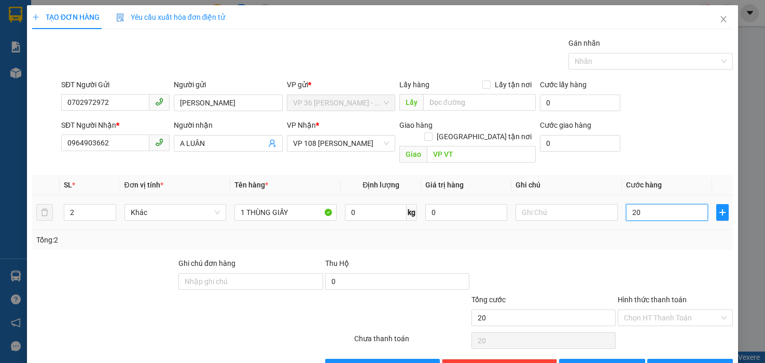
type input "200"
type input "2.000"
type input "20.000"
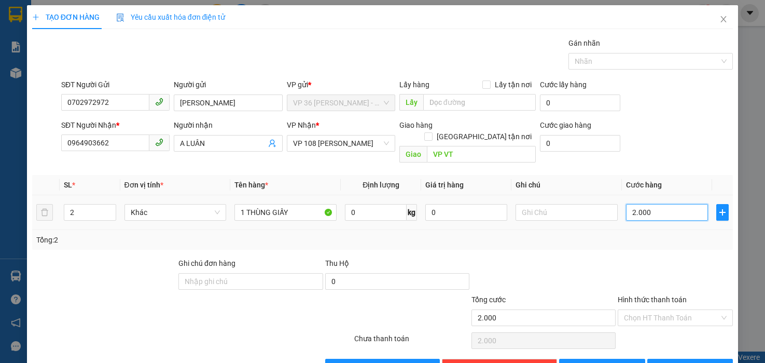
type input "20.000"
click at [644, 234] on div "Tổng: 2" at bounding box center [382, 239] width 693 height 11
click at [663, 362] on icon "printer" at bounding box center [659, 366] width 7 height 7
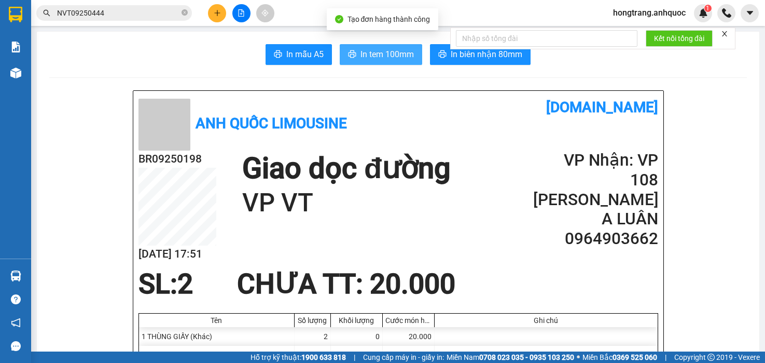
click at [364, 51] on span "In tem 100mm" at bounding box center [387, 54] width 53 height 13
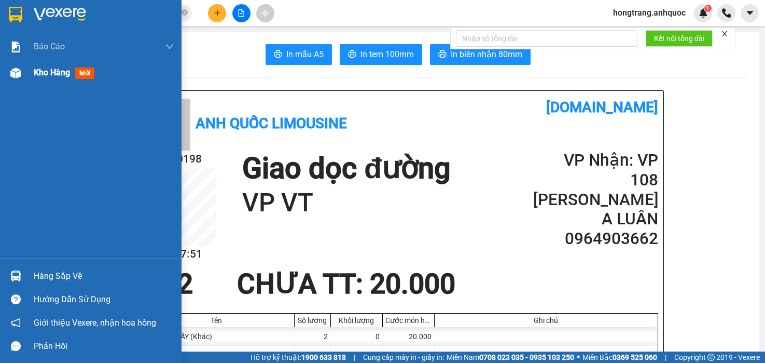
click at [39, 67] on span "Kho hàng" at bounding box center [52, 72] width 36 height 10
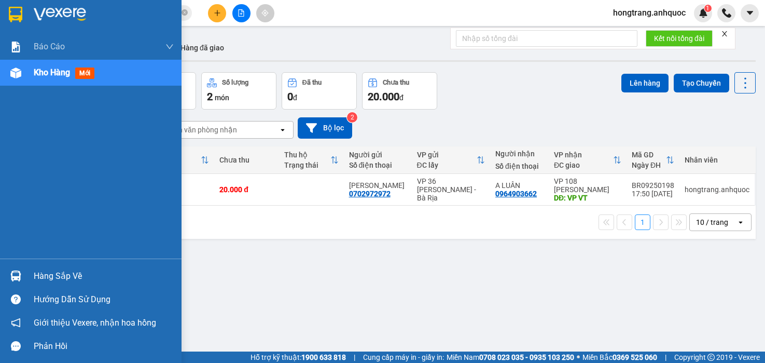
click at [47, 72] on span "Kho hàng" at bounding box center [52, 72] width 36 height 10
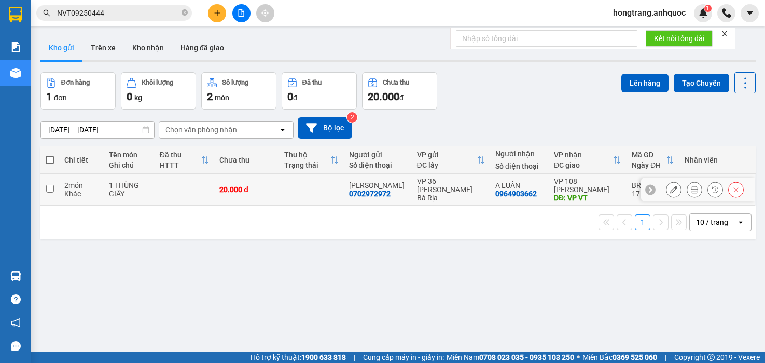
click at [51, 193] on td at bounding box center [49, 190] width 19 height 32
checkbox input "true"
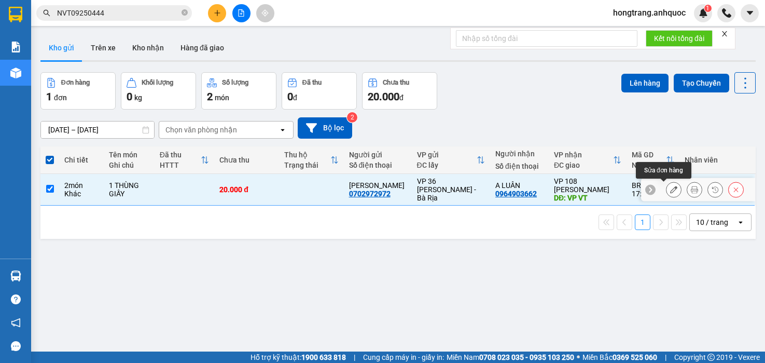
click at [670, 189] on icon at bounding box center [673, 189] width 7 height 7
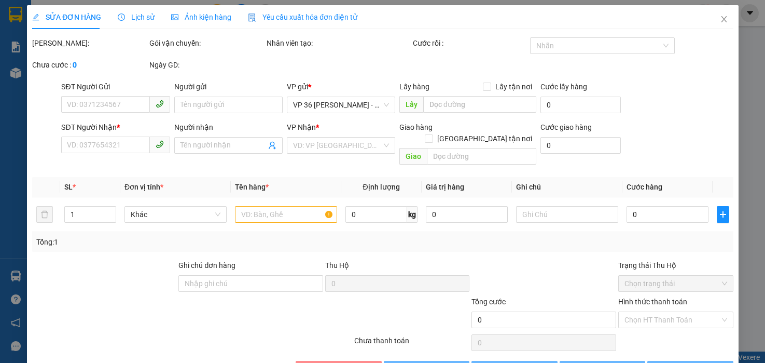
type input "0702972972"
type input "[PERSON_NAME]"
type input "0964903662"
type input "A LUÂN"
type input "VP VT"
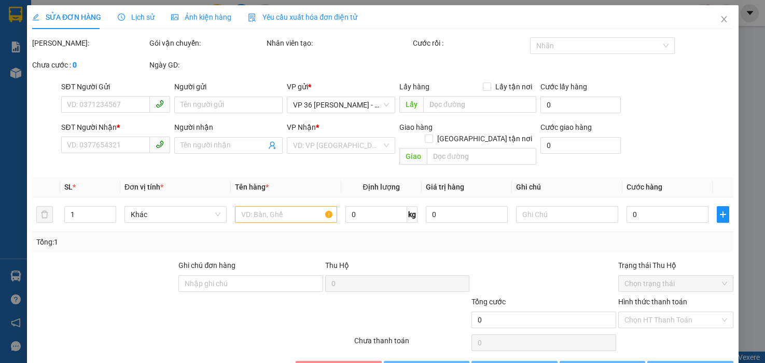
type input "20.000"
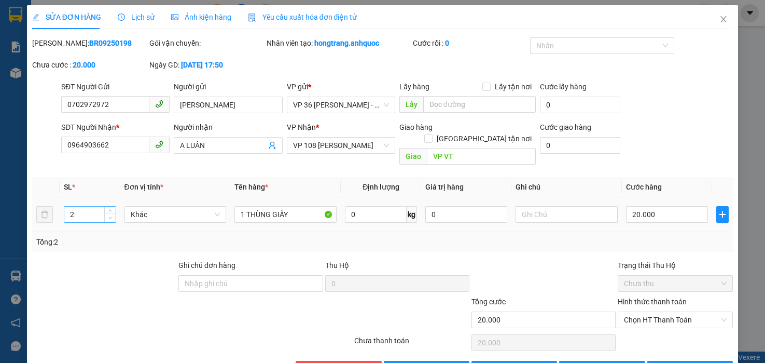
type input "1"
click at [108, 216] on icon "down" at bounding box center [110, 218] width 4 height 4
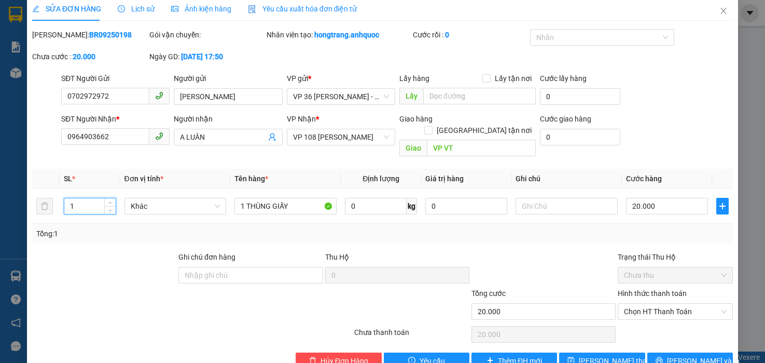
scroll to position [23, 0]
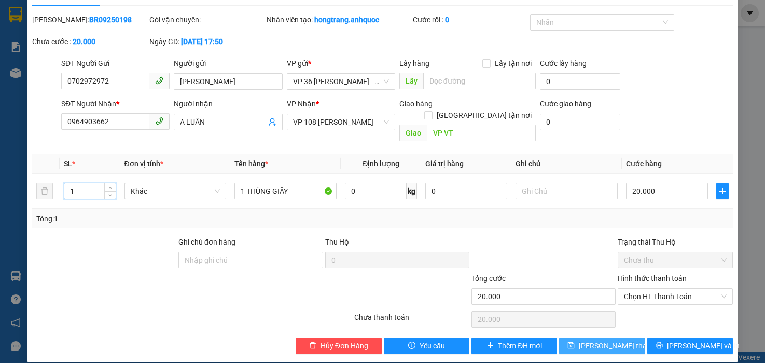
click at [593, 340] on span "[PERSON_NAME] thay đổi" at bounding box center [620, 345] width 83 height 11
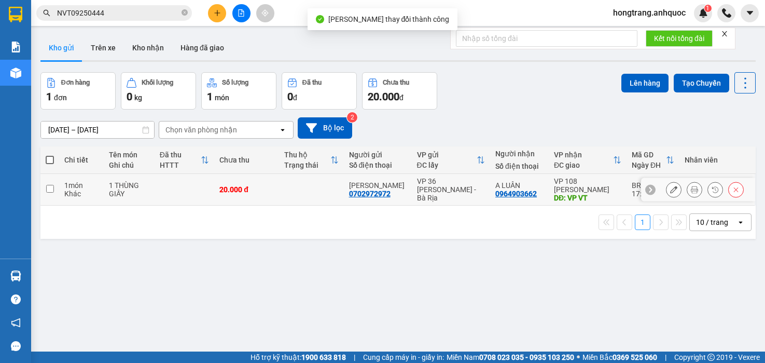
click at [58, 190] on td at bounding box center [49, 190] width 19 height 32
checkbox input "true"
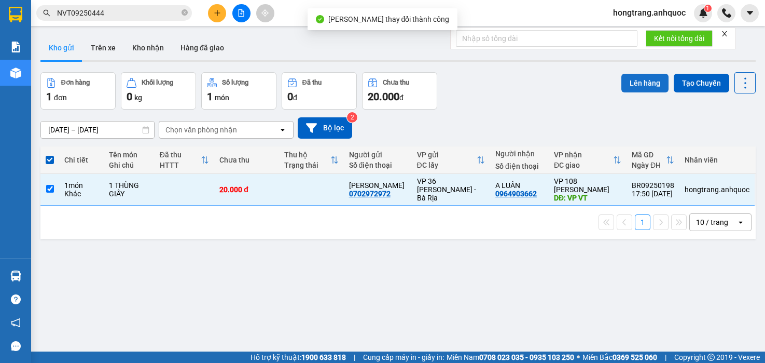
click at [621, 87] on button "Lên hàng" at bounding box center [644, 83] width 47 height 19
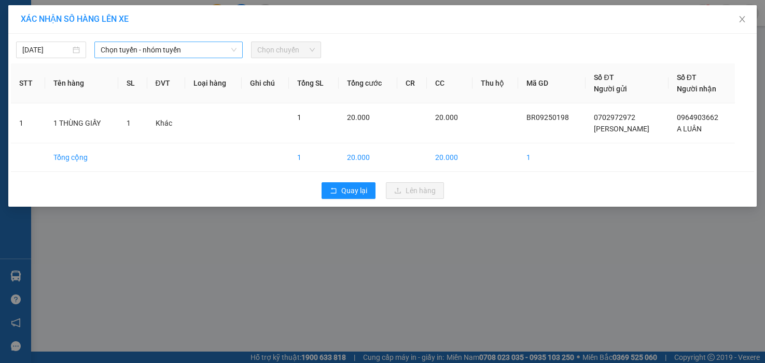
click at [173, 46] on span "Chọn tuyến - nhóm tuyến" at bounding box center [169, 50] width 136 height 16
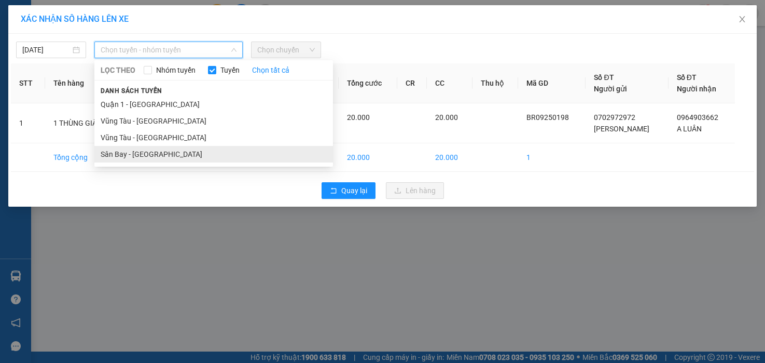
click at [121, 154] on li "Sân Bay - [GEOGRAPHIC_DATA]" at bounding box center [213, 154] width 239 height 17
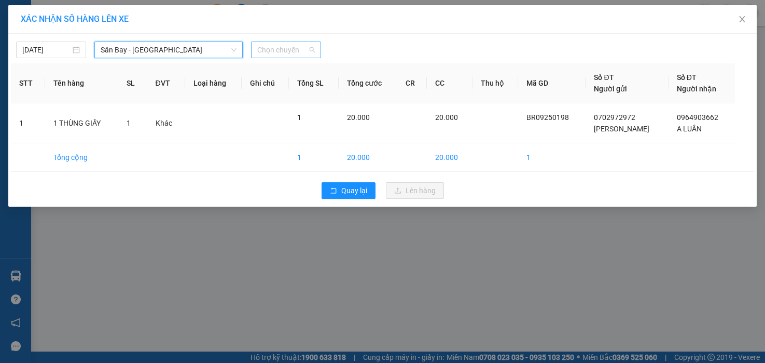
click at [284, 51] on span "Chọn chuyến" at bounding box center [286, 50] width 58 height 16
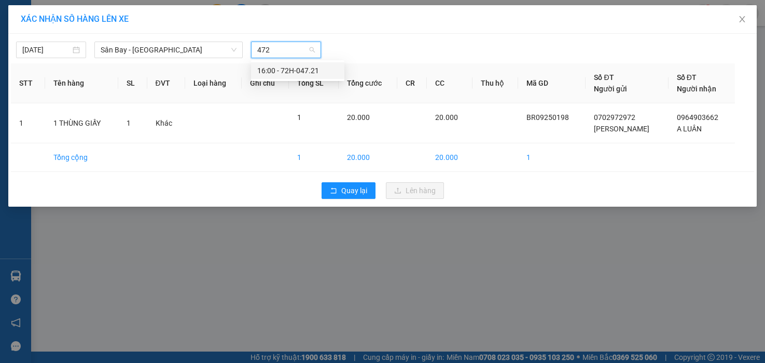
type input "4721"
click at [279, 72] on div "16:00 - 72H-047.21" at bounding box center [297, 70] width 81 height 11
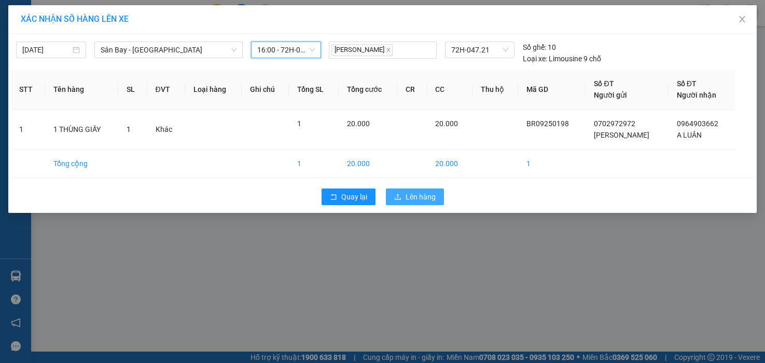
click at [414, 197] on span "Lên hàng" at bounding box center [421, 196] width 30 height 11
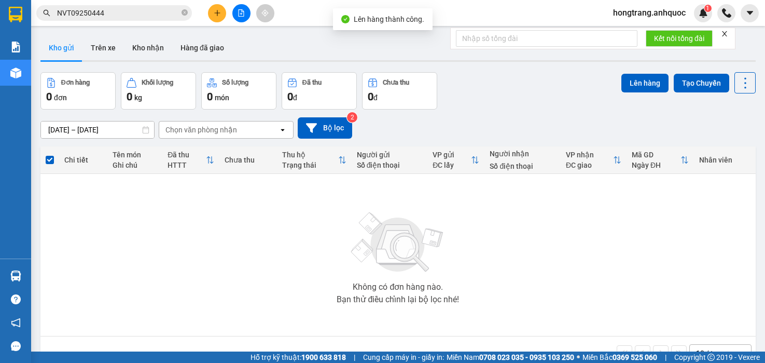
click at [239, 13] on icon "file-add" at bounding box center [241, 12] width 7 height 7
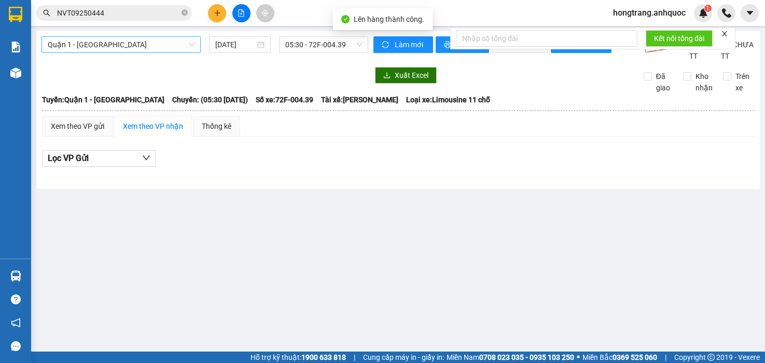
click at [113, 41] on span "Quận 1 - [GEOGRAPHIC_DATA]" at bounding box center [121, 45] width 147 height 16
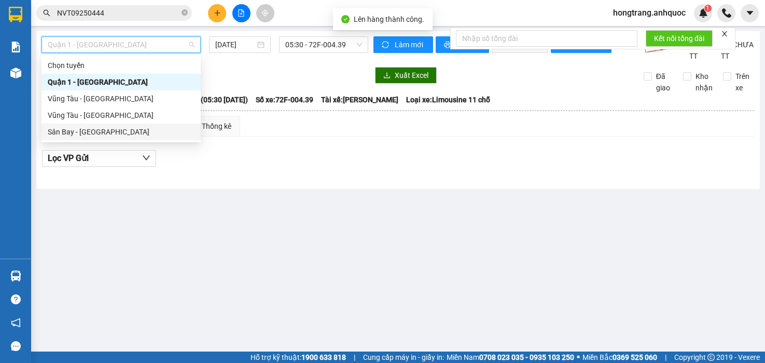
drag, startPoint x: 56, startPoint y: 142, endPoint x: 57, endPoint y: 137, distance: 5.4
click at [57, 132] on div "Xem theo VP gửi" at bounding box center [77, 125] width 53 height 11
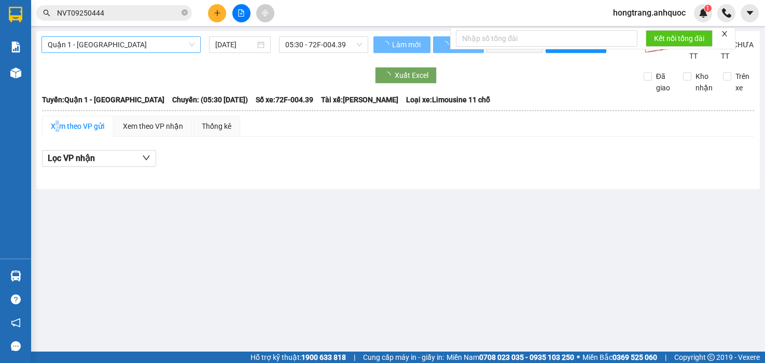
click at [127, 45] on span "Quận 1 - [GEOGRAPHIC_DATA]" at bounding box center [121, 45] width 147 height 16
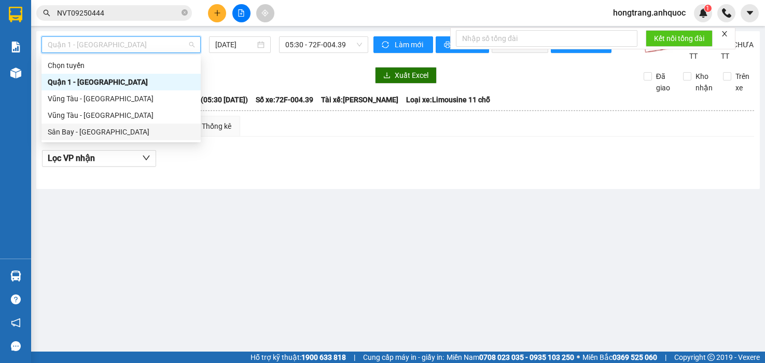
click at [82, 131] on div "Sân Bay - [GEOGRAPHIC_DATA]" at bounding box center [121, 131] width 147 height 11
type input "[DATE]"
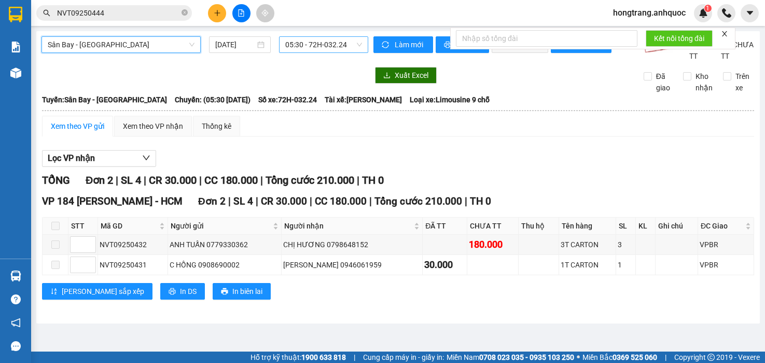
click at [306, 39] on span "05:30 - 72H-032.24" at bounding box center [323, 45] width 77 height 16
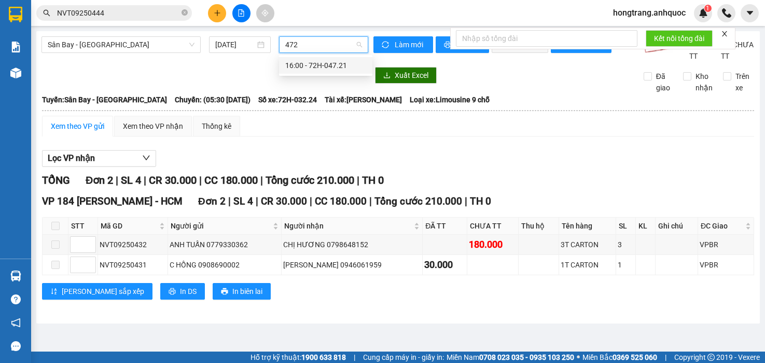
type input "4721"
click at [297, 63] on div "16:00 - 72H-047.21" at bounding box center [325, 65] width 81 height 11
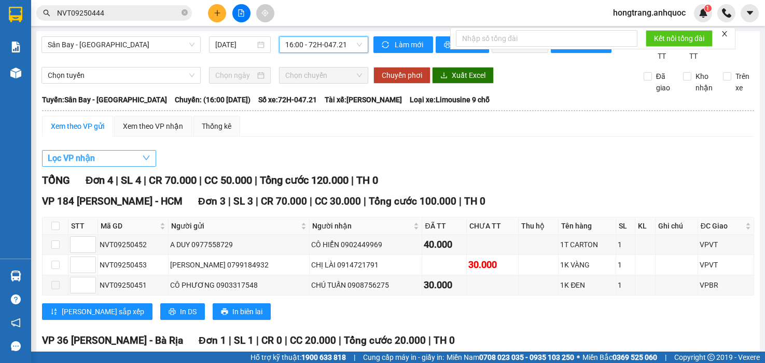
click at [92, 164] on span "Lọc VP nhận" at bounding box center [71, 157] width 47 height 13
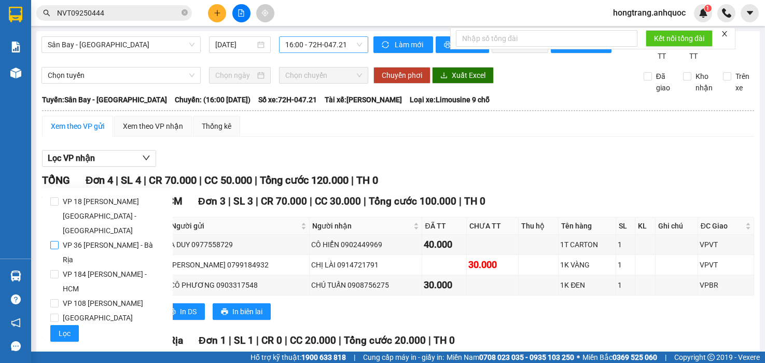
click at [70, 238] on span "VP 36 [PERSON_NAME] - Bà Rịa" at bounding box center [112, 252] width 106 height 29
click at [59, 241] on input "VP 36 [PERSON_NAME] - Bà Rịa" at bounding box center [54, 245] width 8 height 8
click at [68, 327] on span "Lọc" at bounding box center [65, 332] width 12 height 11
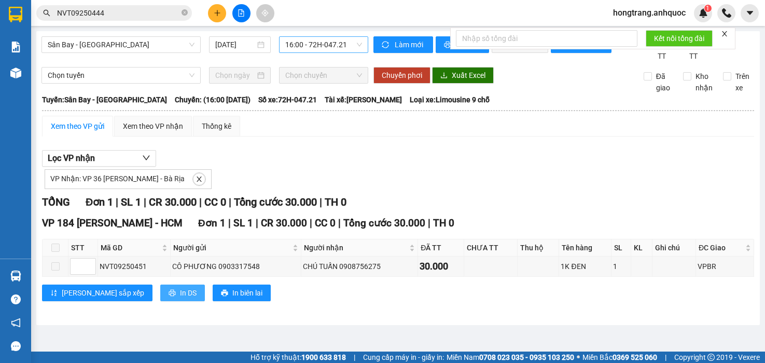
click at [180, 298] on span "In DS" at bounding box center [188, 292] width 17 height 11
click at [79, 132] on div "Xem theo VP gửi" at bounding box center [77, 125] width 53 height 11
click at [193, 183] on span "close" at bounding box center [198, 178] width 11 height 7
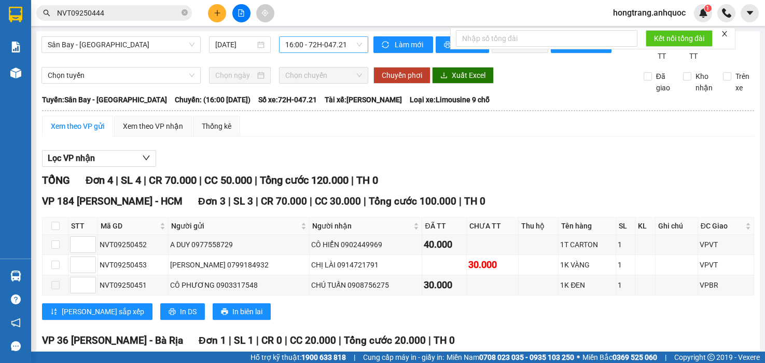
click at [85, 132] on div "Xem theo VP gửi" at bounding box center [77, 125] width 53 height 11
click at [81, 164] on span "Lọc VP nhận" at bounding box center [71, 157] width 47 height 13
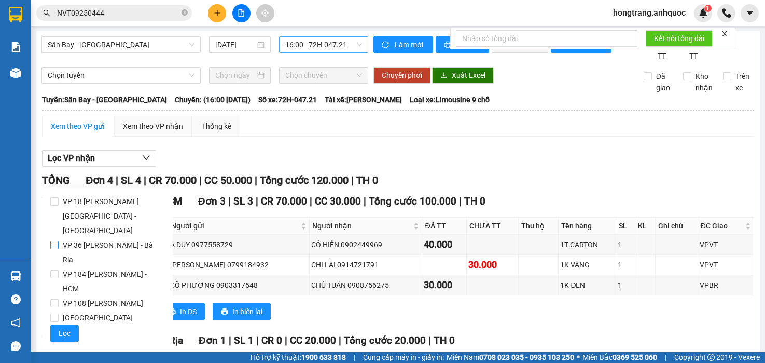
click at [79, 238] on span "VP 36 [PERSON_NAME] - Bà Rịa" at bounding box center [112, 252] width 106 height 29
click at [59, 241] on input "VP 36 [PERSON_NAME] - Bà Rịa" at bounding box center [54, 245] width 8 height 8
checkbox input "true"
click at [63, 327] on div "VP 18 [PERSON_NAME] - Quận 1 VP 36 [PERSON_NAME] - Bà Rịa VP 184 [PERSON_NAME] …" at bounding box center [107, 268] width 131 height 160
click at [63, 327] on span "Lọc" at bounding box center [65, 332] width 12 height 11
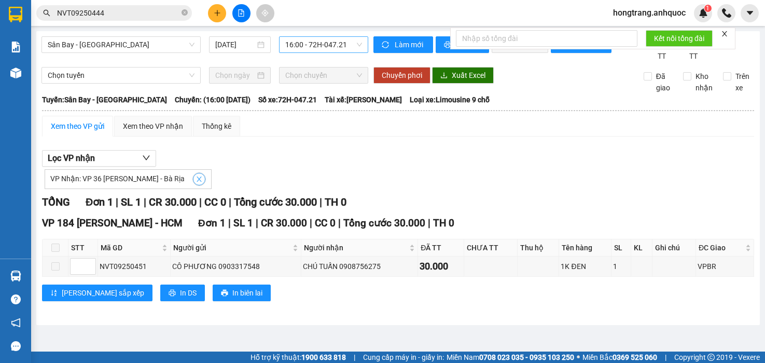
click at [196, 183] on icon "close" at bounding box center [199, 178] width 7 height 7
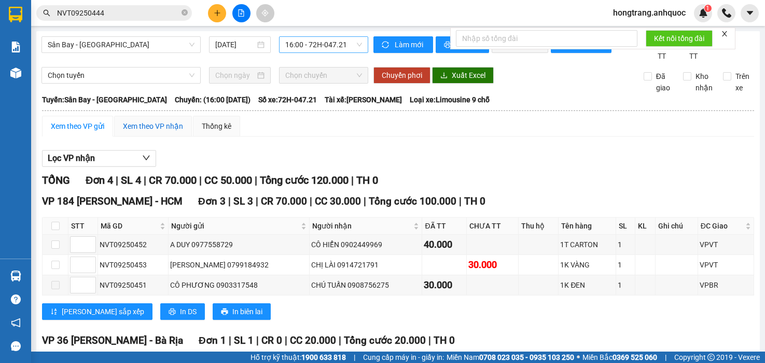
click at [145, 132] on div "Xem theo VP nhận" at bounding box center [153, 125] width 60 height 11
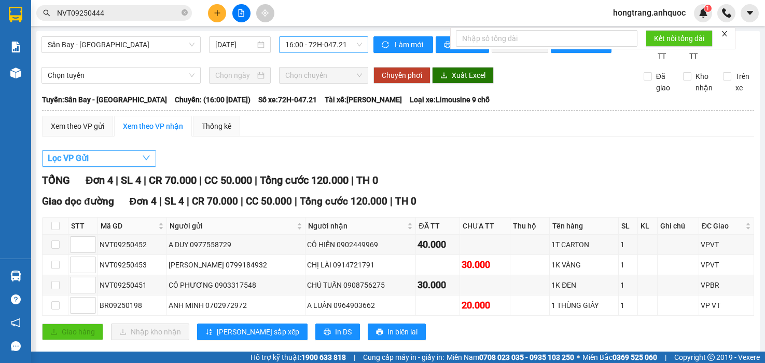
click at [104, 167] on button "Lọc VP Gửi" at bounding box center [99, 158] width 114 height 17
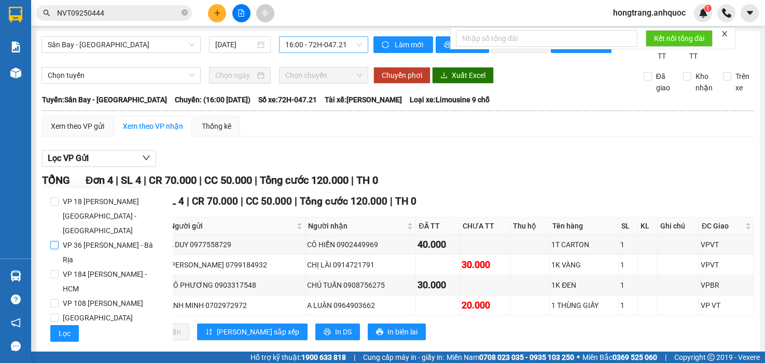
click at [91, 238] on span "VP 36 [PERSON_NAME] - Bà Rịa" at bounding box center [112, 252] width 106 height 29
click at [59, 241] on input "VP 36 [PERSON_NAME] - Bà Rịa" at bounding box center [54, 245] width 8 height 8
checkbox input "true"
click at [54, 325] on button "Lọc" at bounding box center [64, 333] width 29 height 17
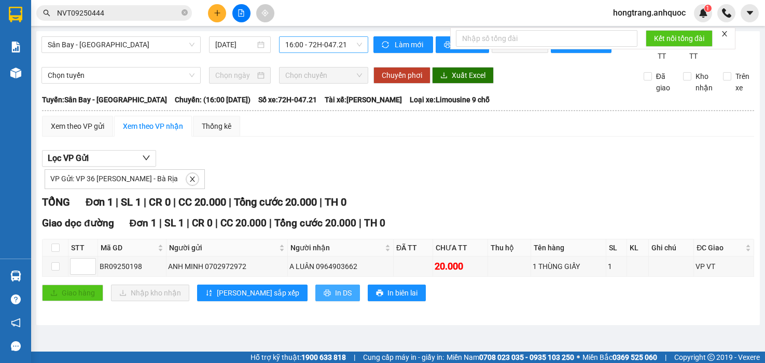
click at [315, 301] on button "In DS" at bounding box center [337, 292] width 45 height 17
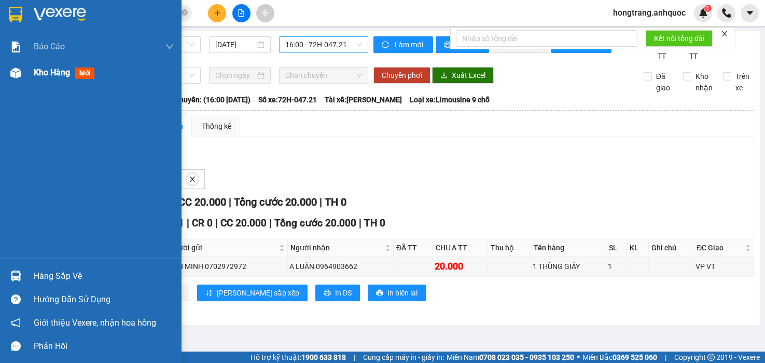
click at [21, 75] on div at bounding box center [16, 73] width 18 height 18
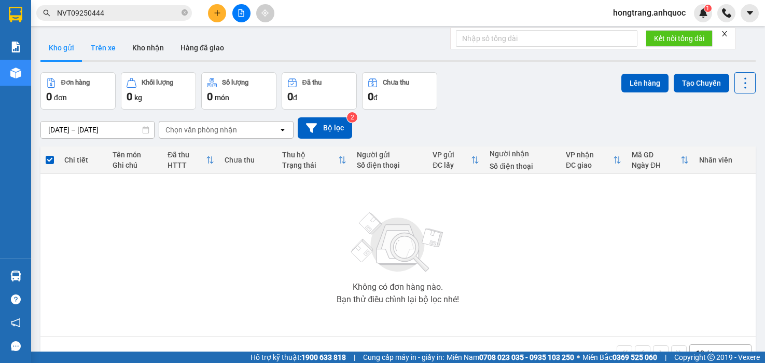
click at [101, 48] on button "Trên xe" at bounding box center [103, 47] width 42 height 25
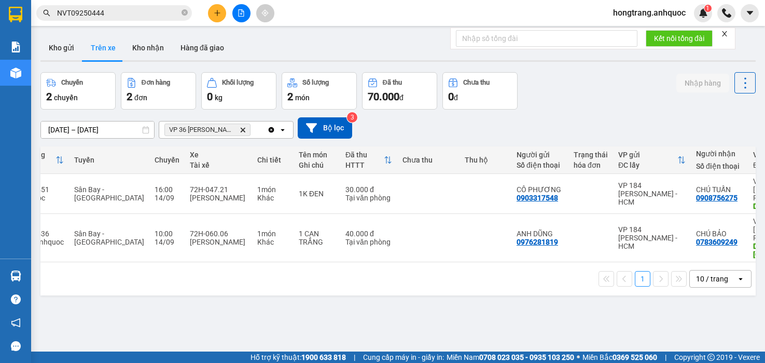
scroll to position [0, 24]
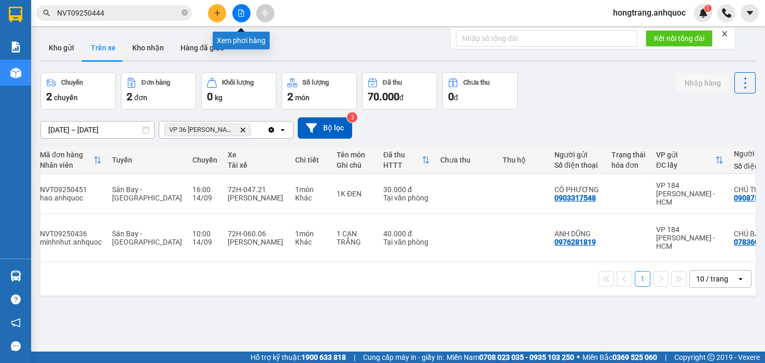
click at [239, 9] on icon "file-add" at bounding box center [241, 12] width 7 height 7
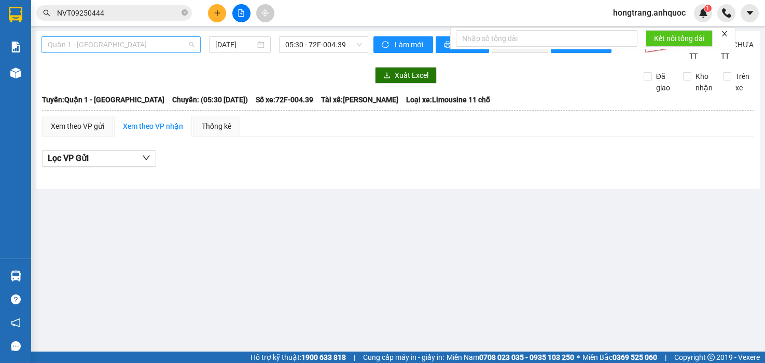
click at [101, 41] on span "Quận 1 - [GEOGRAPHIC_DATA]" at bounding box center [121, 45] width 147 height 16
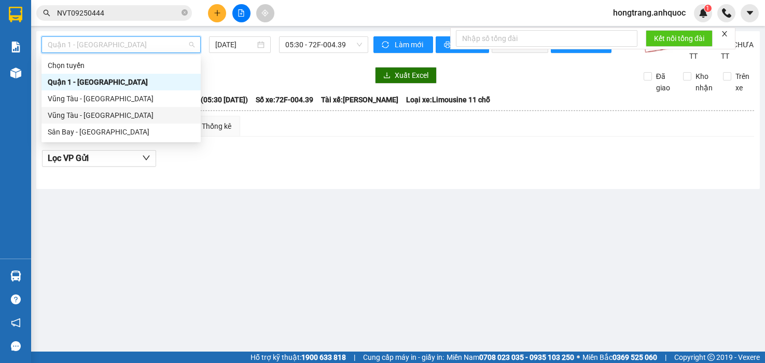
click at [78, 116] on div "Vũng Tàu - [GEOGRAPHIC_DATA]" at bounding box center [121, 114] width 147 height 11
type input "[DATE]"
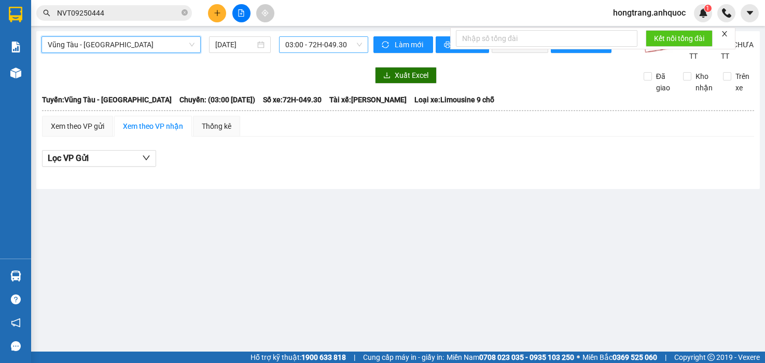
click at [289, 42] on span "03:00 - 72H-049.30" at bounding box center [323, 45] width 77 height 16
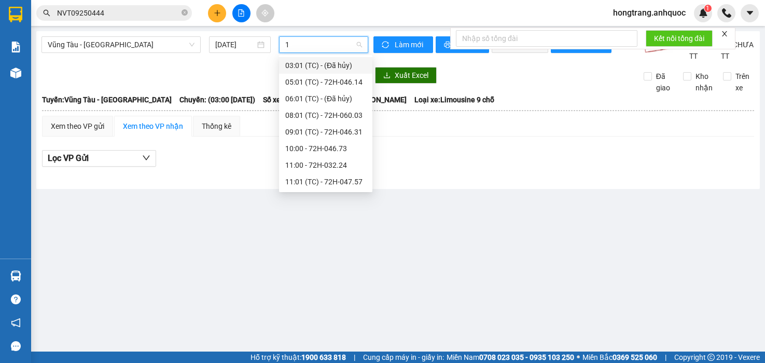
type input "18"
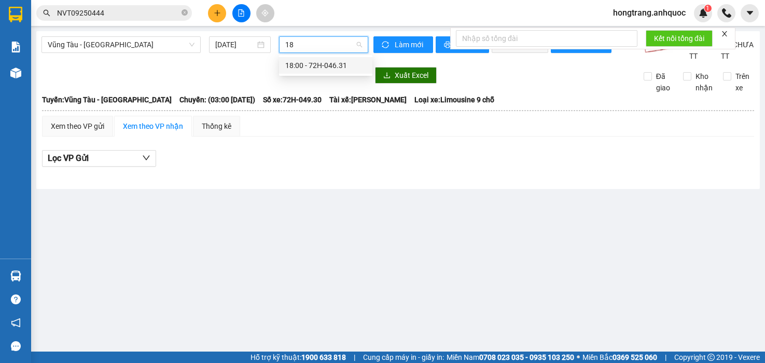
click at [293, 63] on div "18:00 - 72H-046.31" at bounding box center [325, 65] width 81 height 11
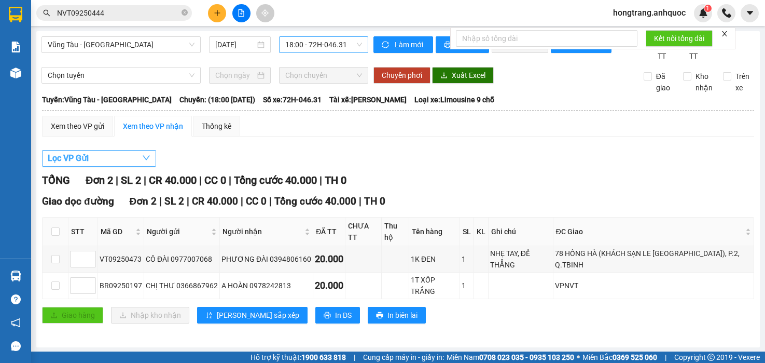
click at [104, 167] on button "Lọc VP Gửi" at bounding box center [99, 158] width 114 height 17
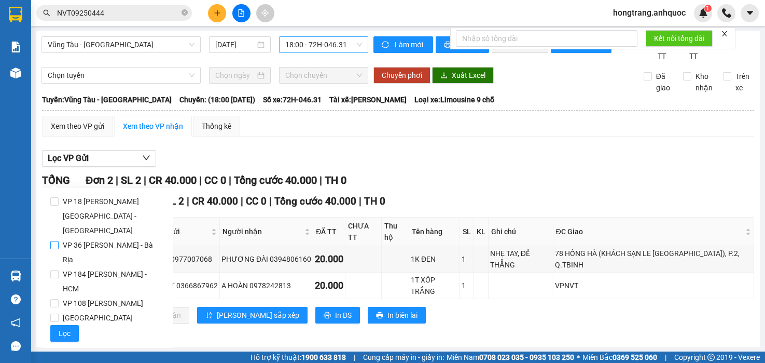
click at [78, 238] on span "VP 36 [PERSON_NAME] - Bà Rịa" at bounding box center [112, 252] width 106 height 29
click at [59, 241] on input "VP 36 [PERSON_NAME] - Bà Rịa" at bounding box center [54, 245] width 8 height 8
checkbox input "true"
click at [60, 327] on span "Lọc" at bounding box center [65, 332] width 12 height 11
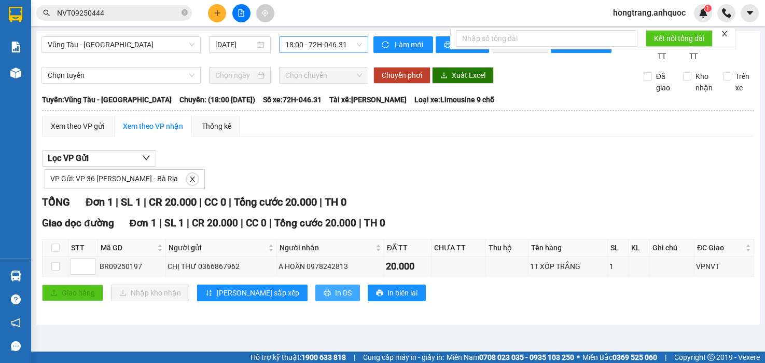
click at [335, 298] on span "In DS" at bounding box center [343, 292] width 17 height 11
click at [169, 62] on div "Vũng Tàu - [GEOGRAPHIC_DATA] [DATE] 18:00 - 72H-046.31" at bounding box center [205, 48] width 327 height 25
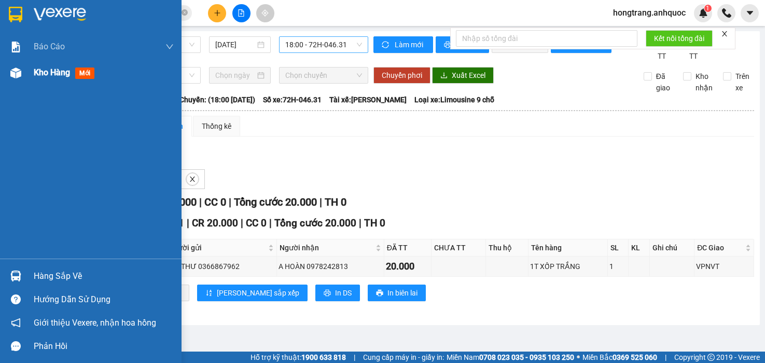
click at [15, 72] on img at bounding box center [15, 72] width 11 height 11
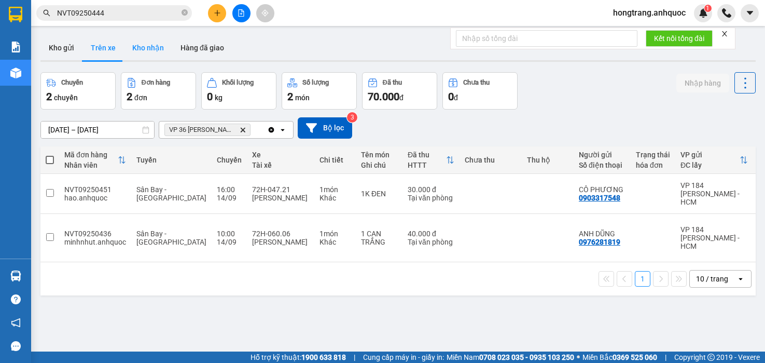
click at [149, 44] on button "Kho nhận" at bounding box center [148, 47] width 48 height 25
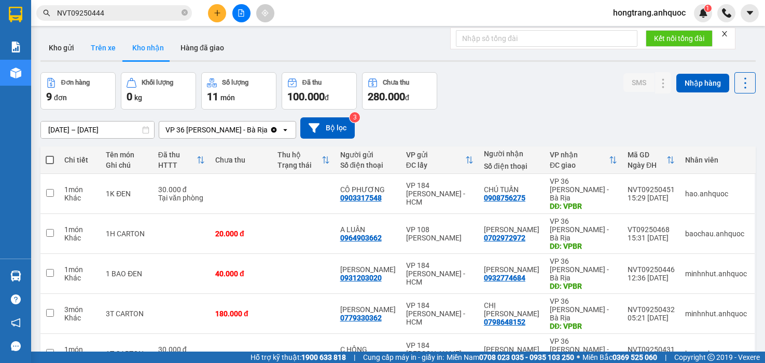
click at [104, 50] on button "Trên xe" at bounding box center [103, 47] width 42 height 25
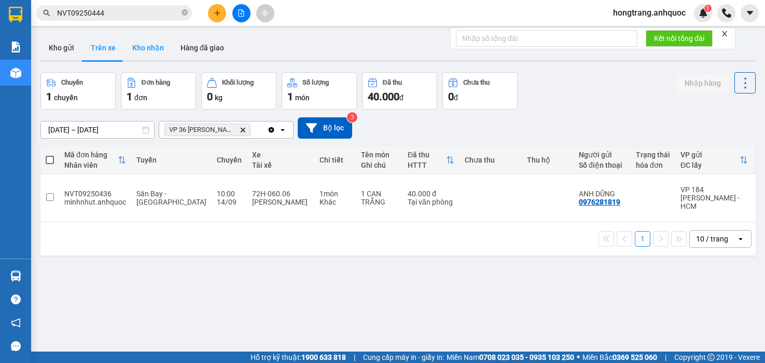
click at [141, 48] on button "Kho nhận" at bounding box center [148, 47] width 48 height 25
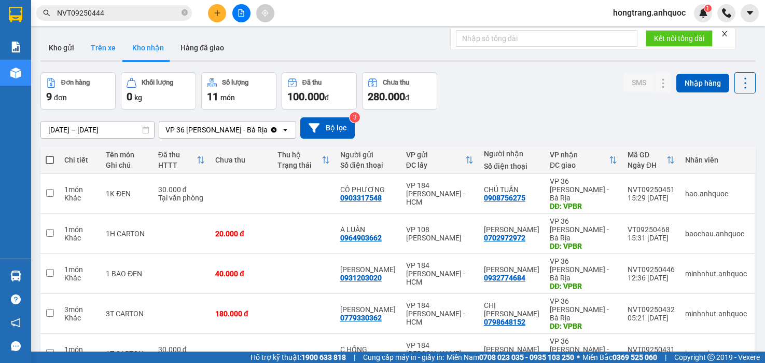
click at [114, 50] on button "Trên xe" at bounding box center [103, 47] width 42 height 25
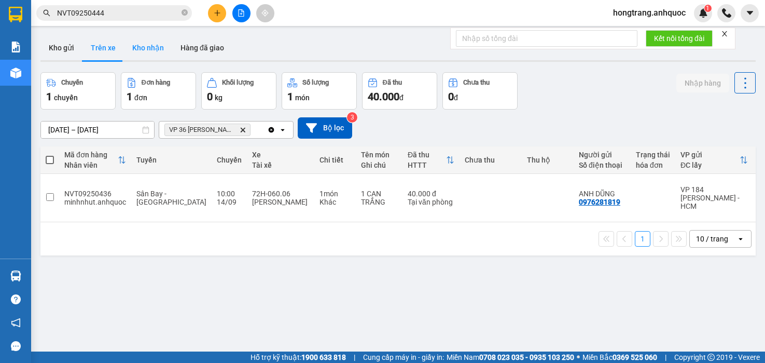
click at [158, 49] on button "Kho nhận" at bounding box center [148, 47] width 48 height 25
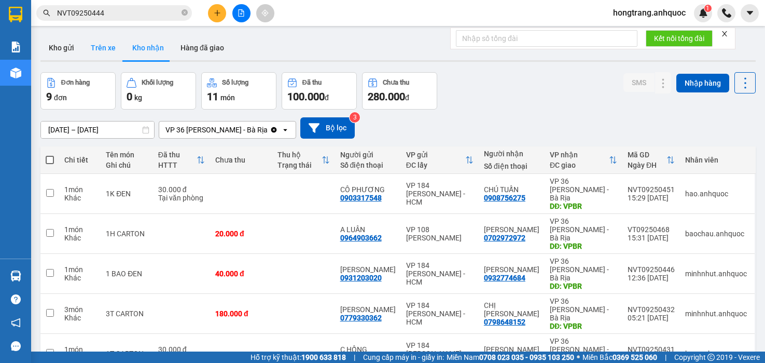
click at [108, 50] on button "Trên xe" at bounding box center [103, 47] width 42 height 25
type input "[DATE] – [DATE]"
